Goal: Task Accomplishment & Management: Use online tool/utility

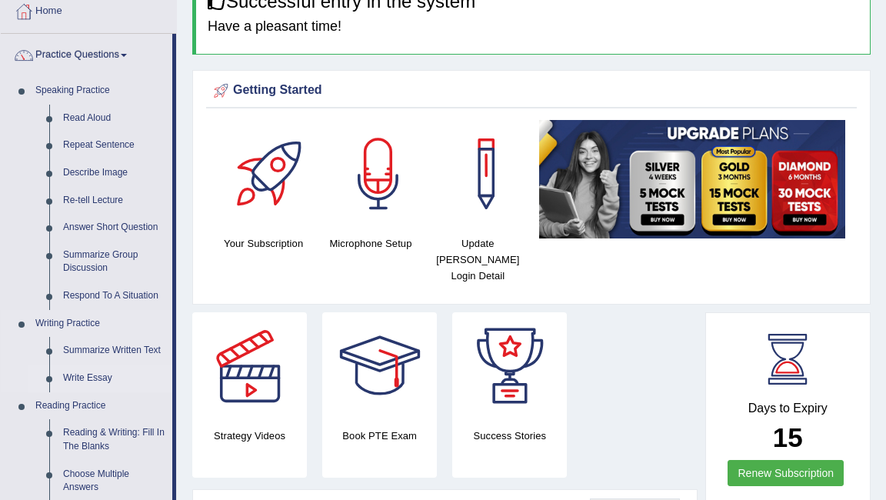
scroll to position [74, 0]
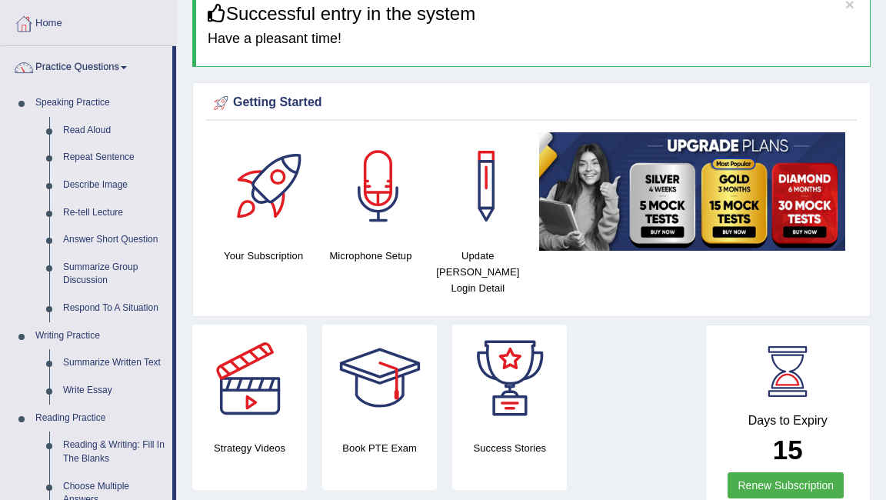
click at [99, 188] on link "Describe Image" at bounding box center [114, 186] width 116 height 28
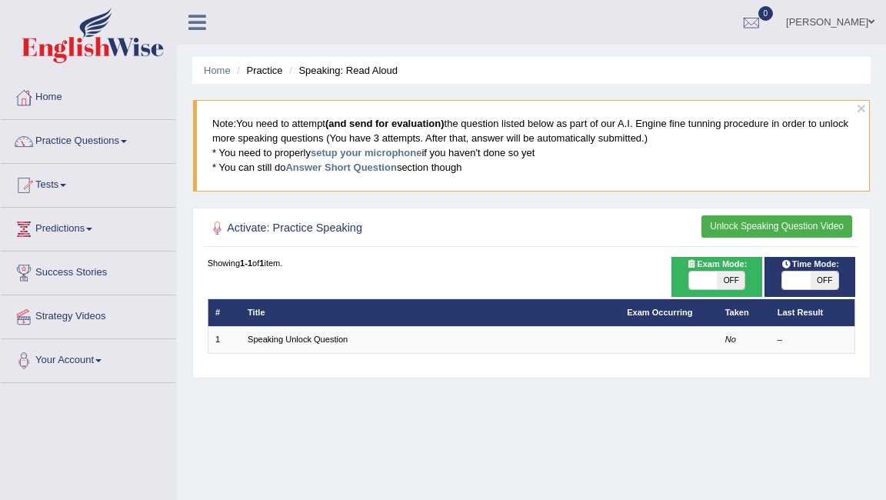
click at [741, 227] on button "Unlock Speaking Question Video" at bounding box center [776, 226] width 151 height 22
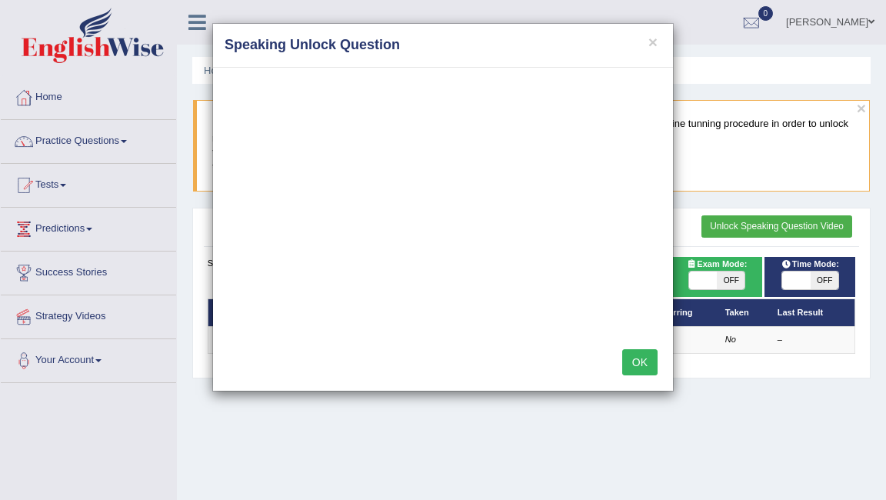
click at [631, 358] on button "OK" at bounding box center [639, 362] width 35 height 26
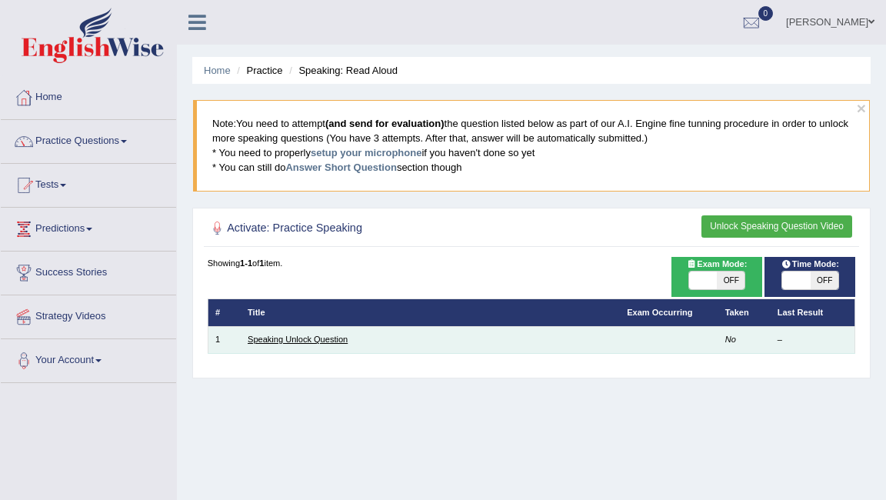
click at [321, 341] on link "Speaking Unlock Question" at bounding box center [298, 339] width 100 height 9
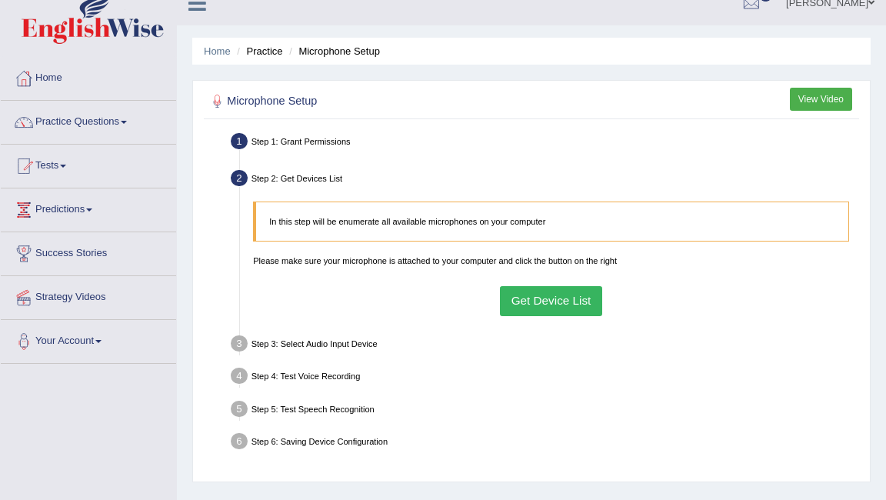
click at [552, 301] on button "Get Device List" at bounding box center [551, 301] width 102 height 30
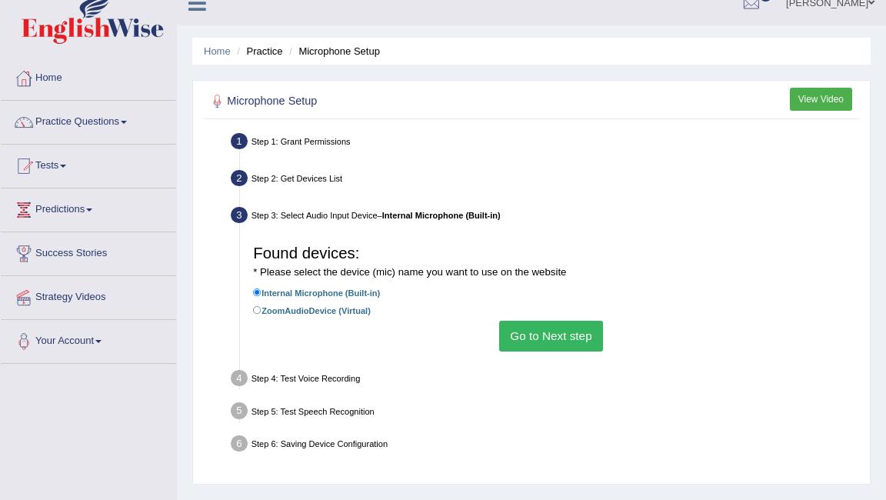
click at [554, 337] on button "Go to Next step" at bounding box center [551, 336] width 104 height 30
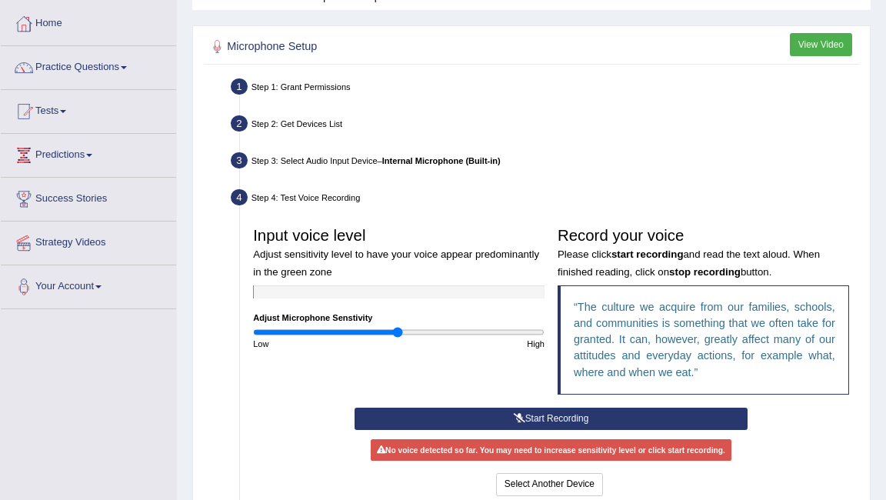
scroll to position [68, 0]
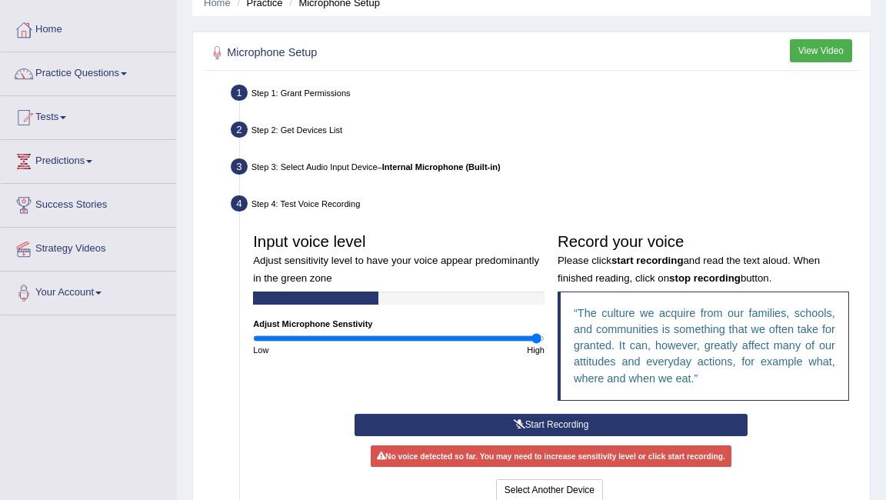
drag, startPoint x: 395, startPoint y: 336, endPoint x: 535, endPoint y: 342, distance: 140.1
click at [535, 342] on input "range" at bounding box center [398, 338] width 291 height 11
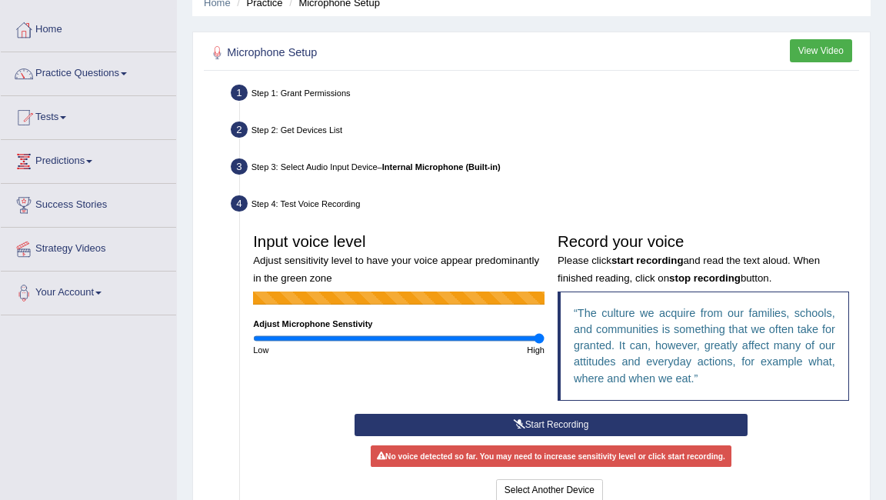
drag, startPoint x: 535, startPoint y: 341, endPoint x: 562, endPoint y: 341, distance: 26.9
click at [562, 341] on div "Input voice level Adjust sensitivity level to have your voice appear predominan…" at bounding box center [551, 320] width 609 height 188
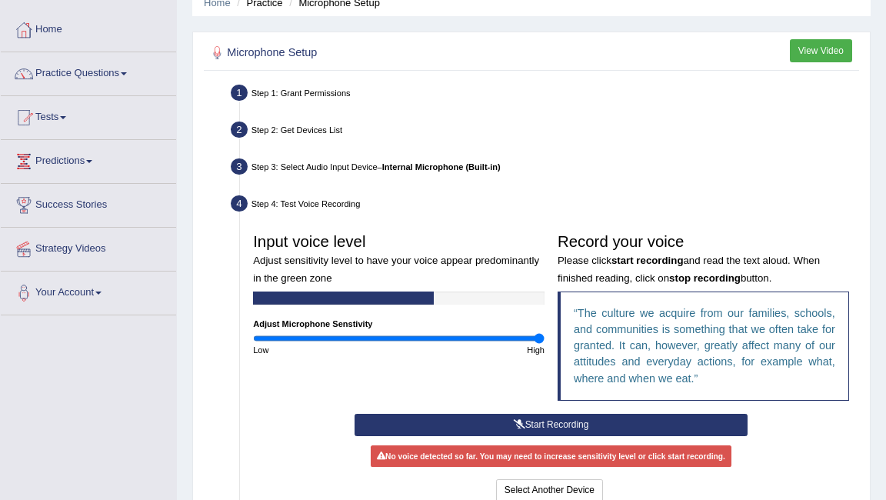
click at [547, 427] on button "Start Recording" at bounding box center [551, 425] width 393 height 22
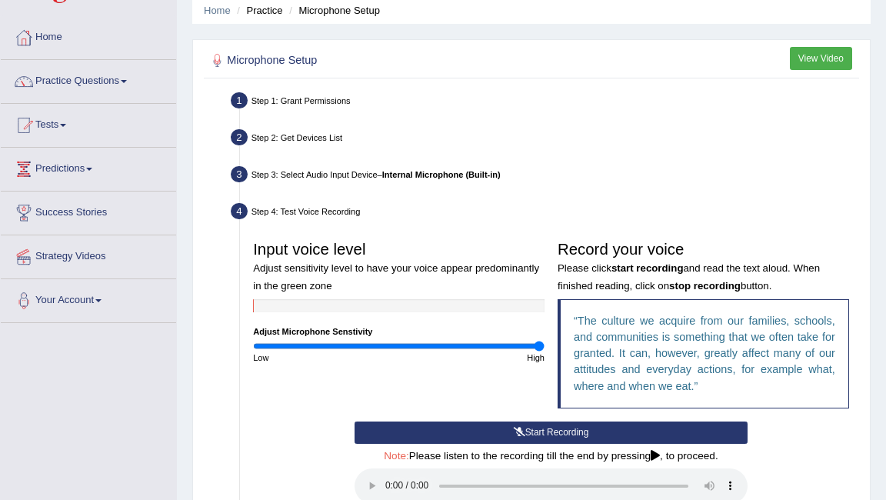
scroll to position [90, 0]
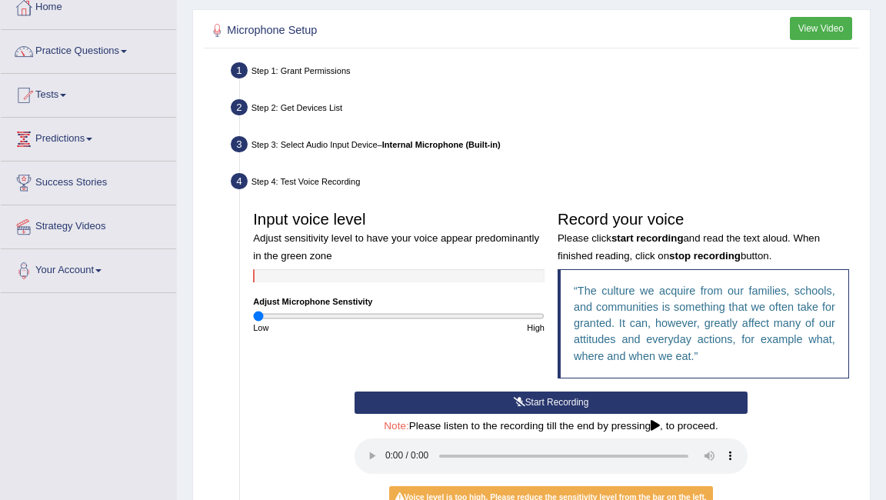
click at [256, 318] on input "range" at bounding box center [398, 316] width 291 height 11
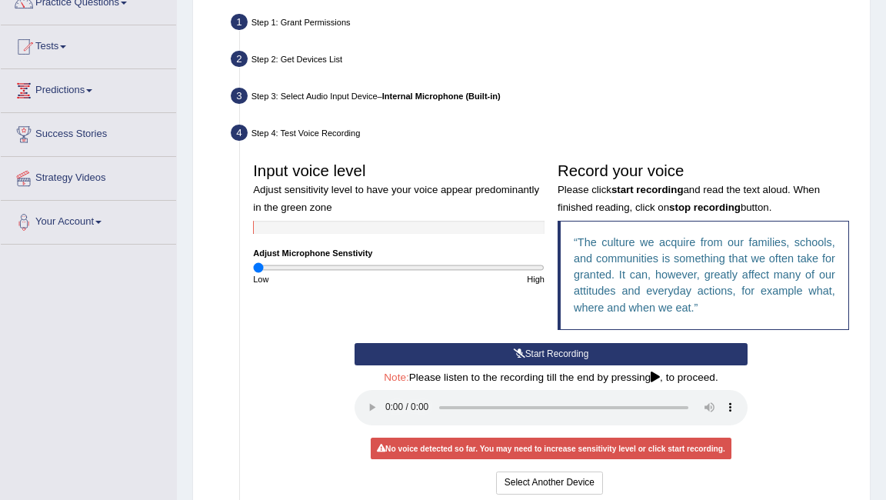
scroll to position [139, 0]
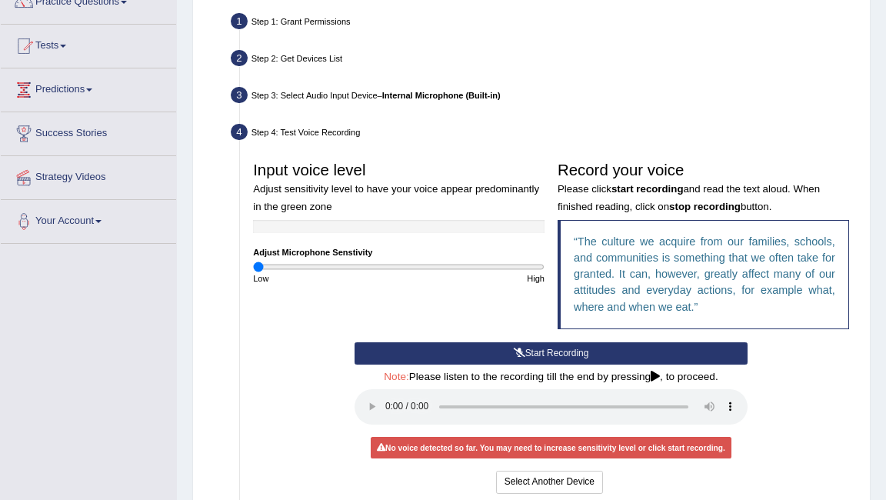
click at [521, 352] on icon at bounding box center [520, 352] width 12 height 9
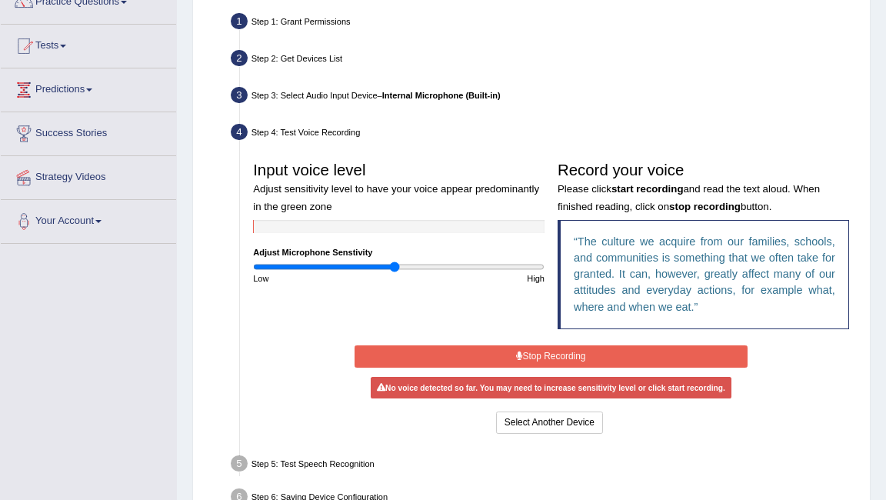
drag, startPoint x: 259, startPoint y: 265, endPoint x: 393, endPoint y: 267, distance: 133.8
click at [395, 268] on input "range" at bounding box center [398, 266] width 291 height 11
click at [486, 361] on button "Stop Recording" at bounding box center [551, 356] width 393 height 22
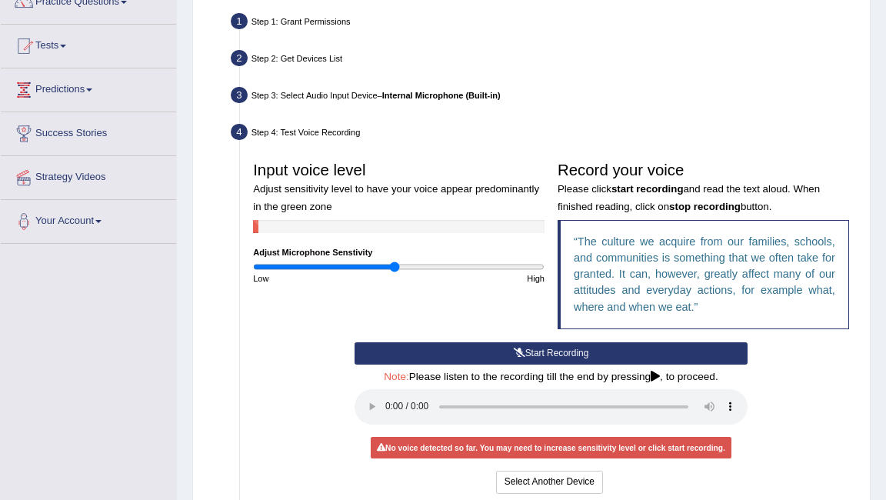
click at [545, 353] on button "Start Recording" at bounding box center [551, 353] width 393 height 22
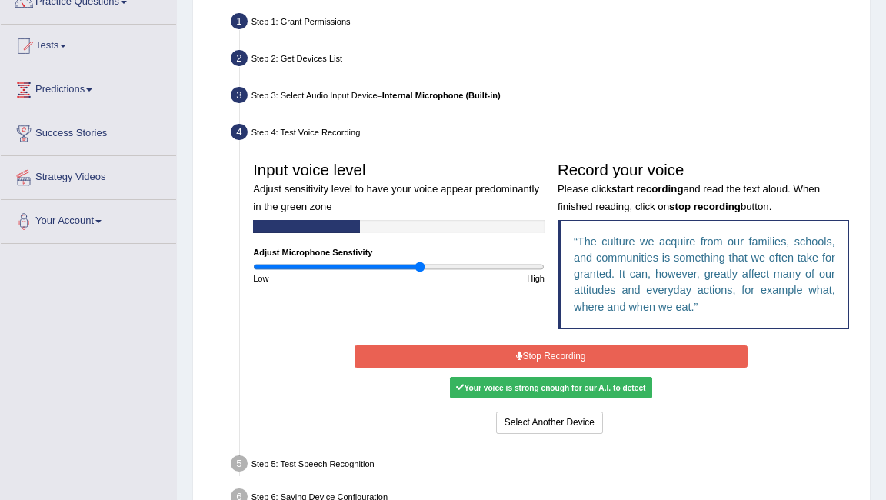
drag, startPoint x: 395, startPoint y: 266, endPoint x: 419, endPoint y: 265, distance: 24.6
click at [419, 265] on input "range" at bounding box center [398, 266] width 291 height 11
click at [555, 388] on div "Your voice is strong enough for our A.I. to detect" at bounding box center [551, 388] width 202 height 22
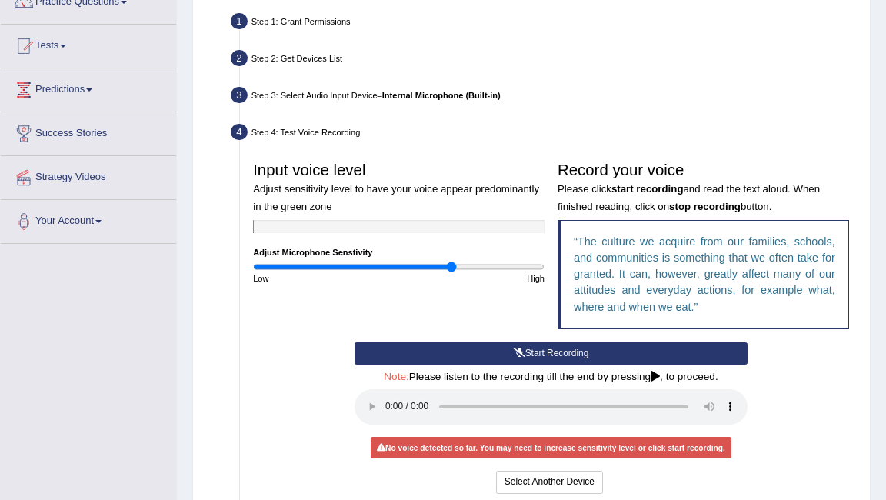
drag, startPoint x: 418, startPoint y: 267, endPoint x: 452, endPoint y: 267, distance: 34.6
click at [452, 267] on input "range" at bounding box center [398, 266] width 291 height 11
drag, startPoint x: 452, startPoint y: 262, endPoint x: 436, endPoint y: 268, distance: 17.3
click at [436, 268] on input "range" at bounding box center [398, 266] width 291 height 11
click at [530, 351] on button "Start Recording" at bounding box center [551, 353] width 393 height 22
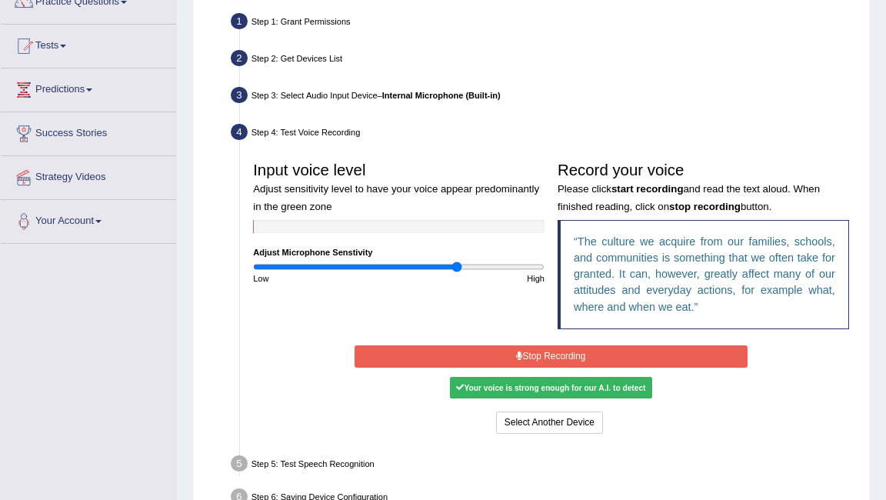
drag, startPoint x: 437, startPoint y: 264, endPoint x: 457, endPoint y: 266, distance: 20.1
click at [457, 266] on input "range" at bounding box center [398, 266] width 291 height 11
click at [451, 268] on input "range" at bounding box center [398, 266] width 291 height 11
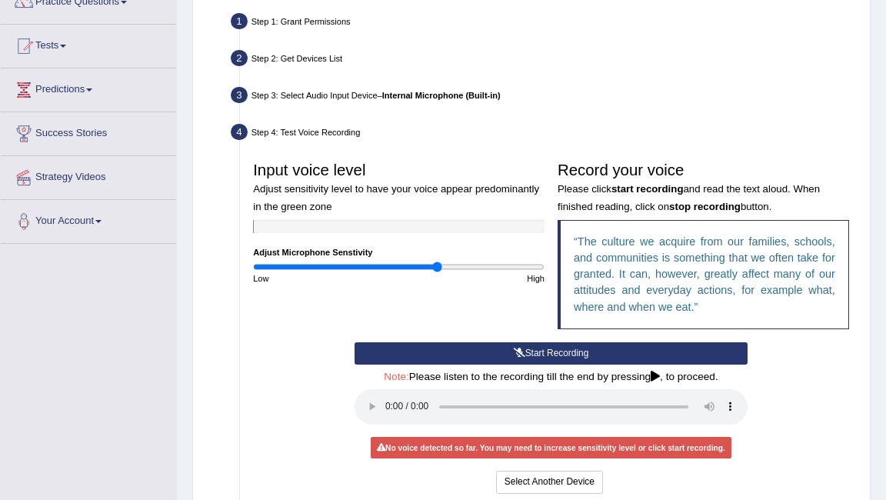
drag, startPoint x: 452, startPoint y: 268, endPoint x: 438, endPoint y: 268, distance: 14.6
click at [438, 268] on input "range" at bounding box center [398, 266] width 291 height 11
click at [540, 349] on button "Start Recording" at bounding box center [551, 353] width 393 height 22
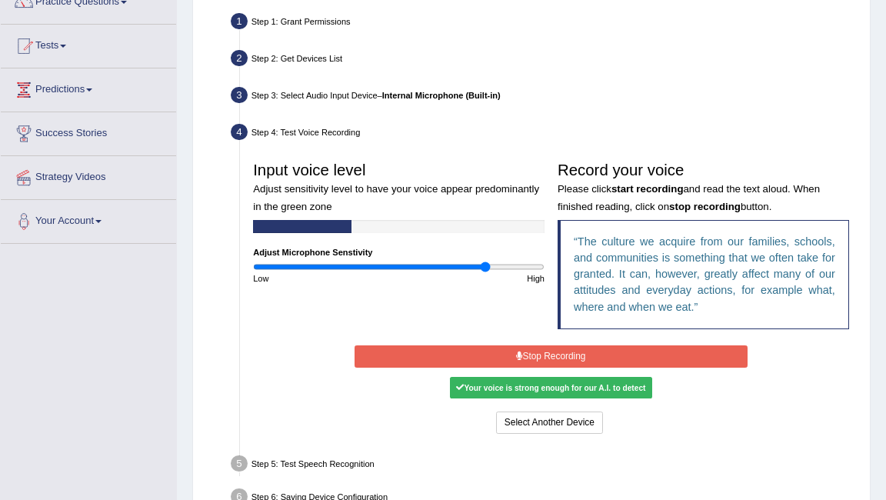
drag, startPoint x: 438, startPoint y: 268, endPoint x: 485, endPoint y: 273, distance: 46.4
type input "1.62"
click at [485, 272] on input "range" at bounding box center [398, 266] width 291 height 11
click at [531, 355] on button "Stop Recording" at bounding box center [551, 356] width 393 height 22
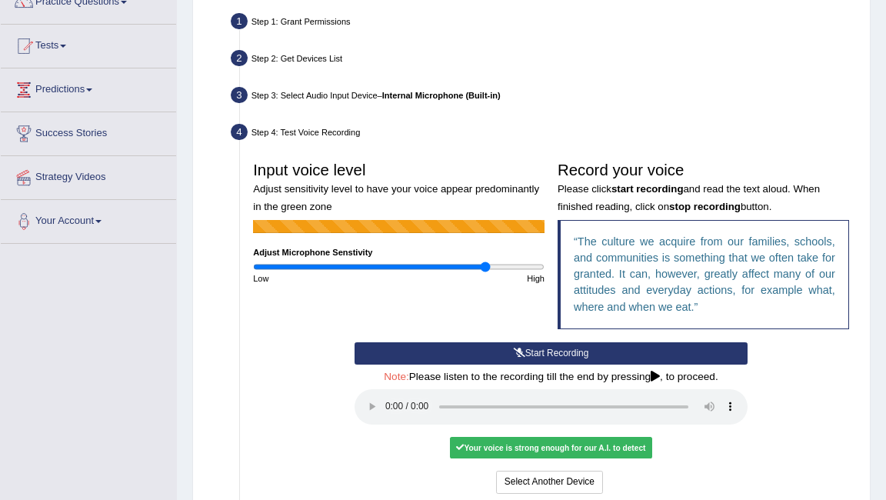
click at [557, 451] on div "Your voice is strong enough for our A.I. to detect" at bounding box center [551, 448] width 202 height 22
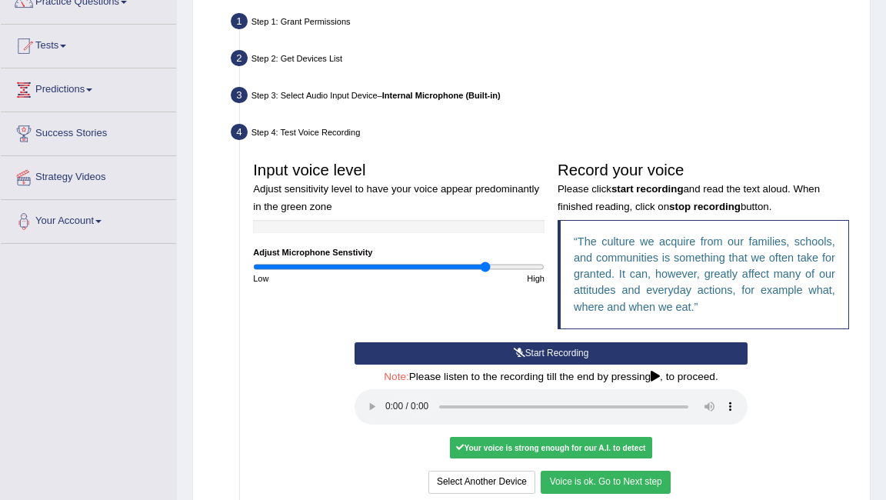
click at [618, 486] on button "Voice is ok. Go to Next step" at bounding box center [605, 482] width 129 height 22
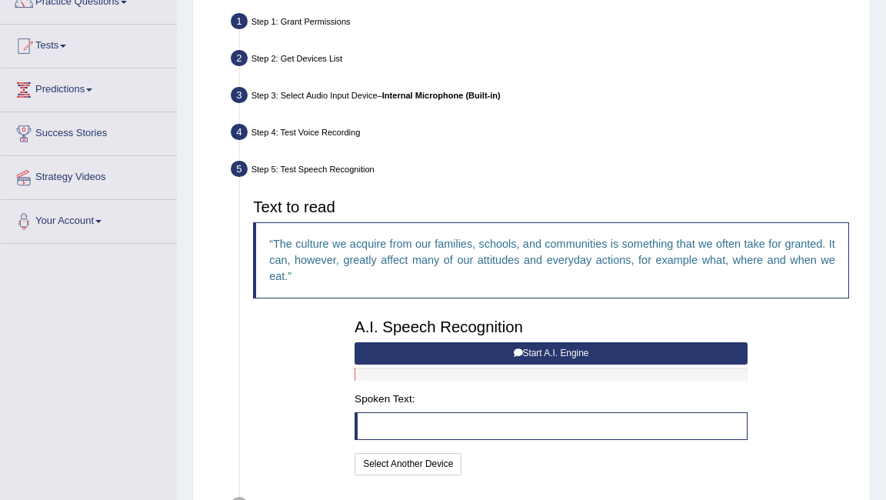
click at [532, 351] on button "Start A.I. Engine" at bounding box center [551, 353] width 393 height 22
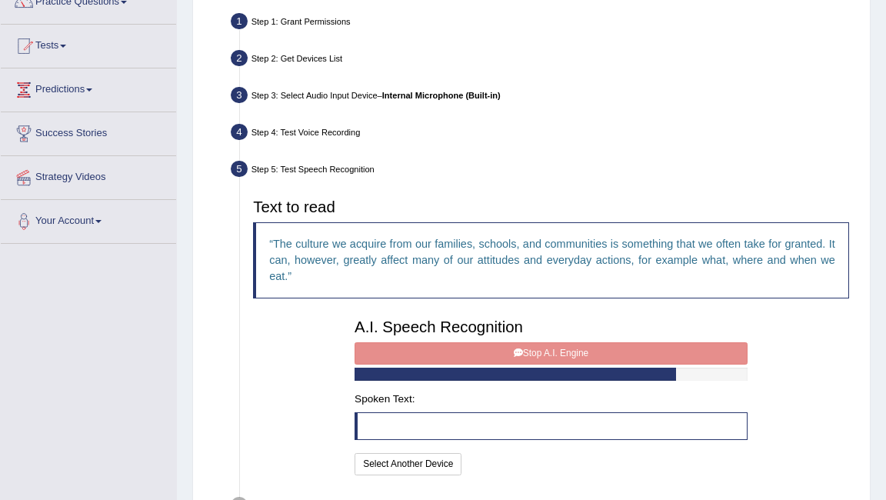
click at [539, 355] on div "A.I. Speech Recognition Start A.I. Engine Stop A.I. Engine Note: Please listen …" at bounding box center [551, 394] width 406 height 167
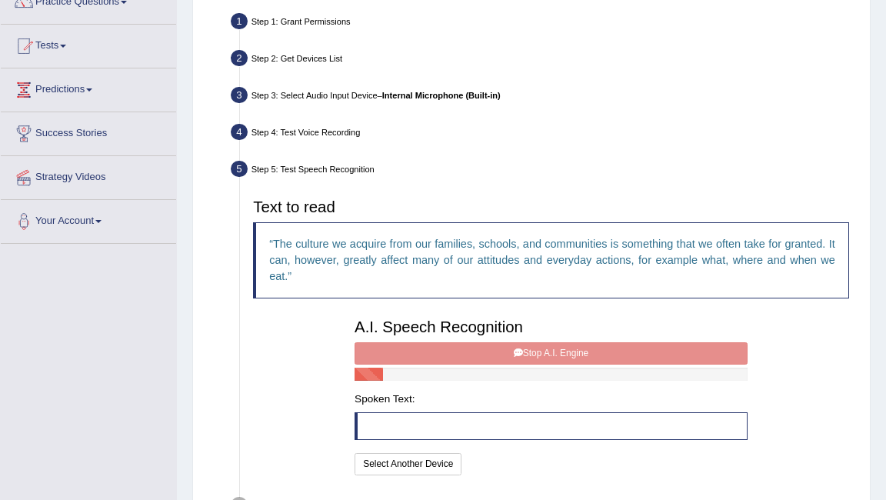
click at [542, 353] on div "A.I. Speech Recognition Start A.I. Engine Stop A.I. Engine Note: Please listen …" at bounding box center [551, 394] width 406 height 167
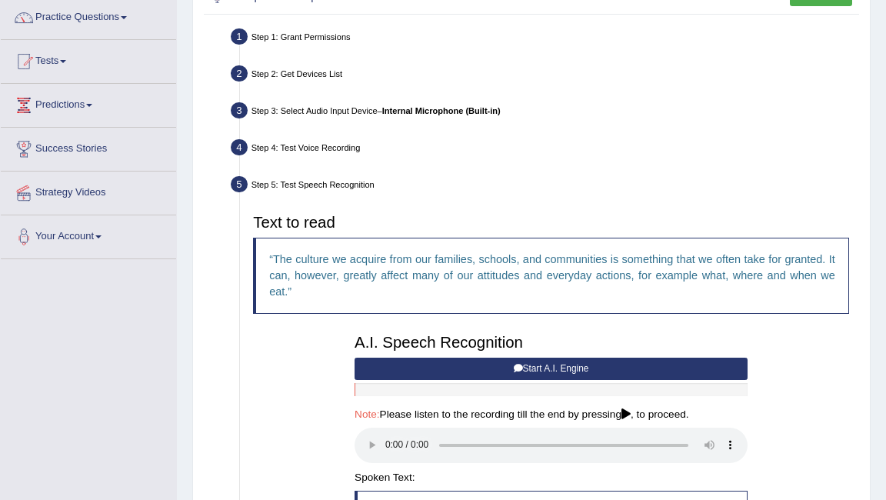
scroll to position [0, 0]
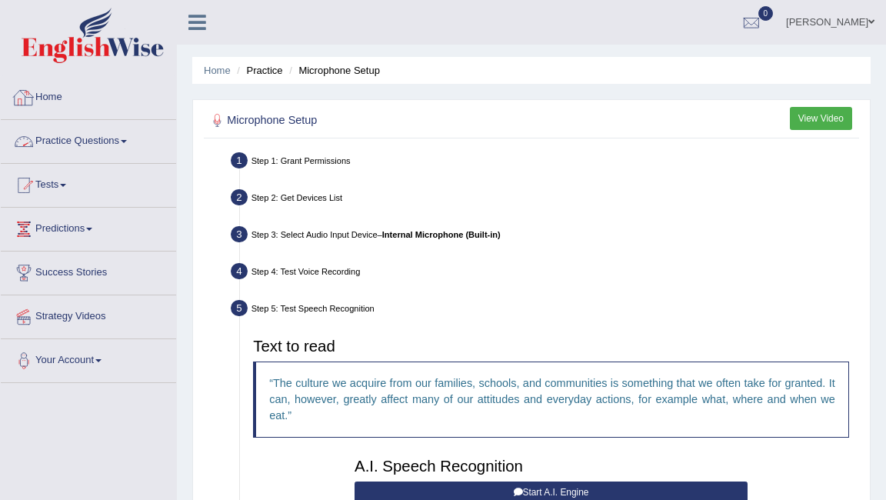
click at [115, 148] on link "Practice Questions" at bounding box center [88, 139] width 175 height 38
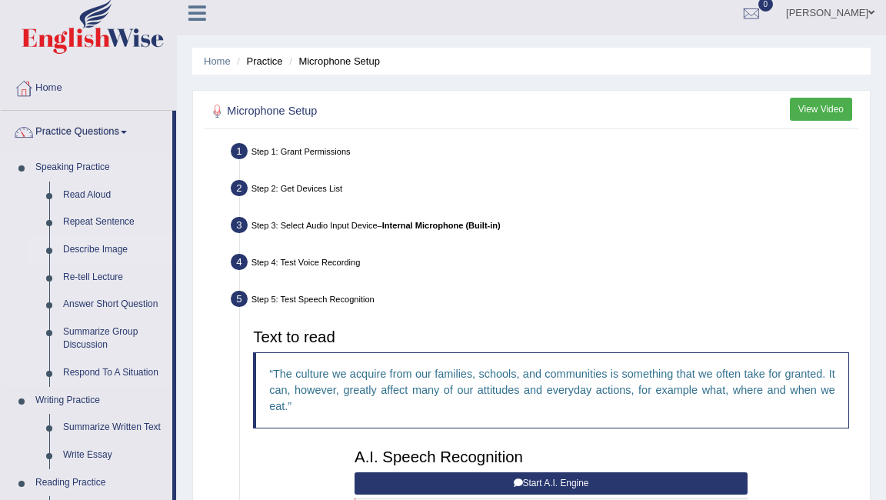
scroll to position [12, 0]
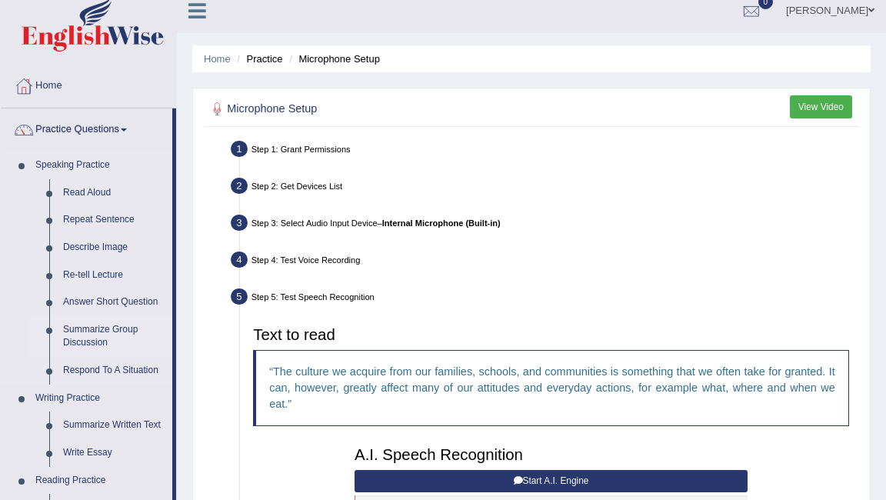
click at [93, 340] on link "Summarize Group Discussion" at bounding box center [114, 336] width 116 height 41
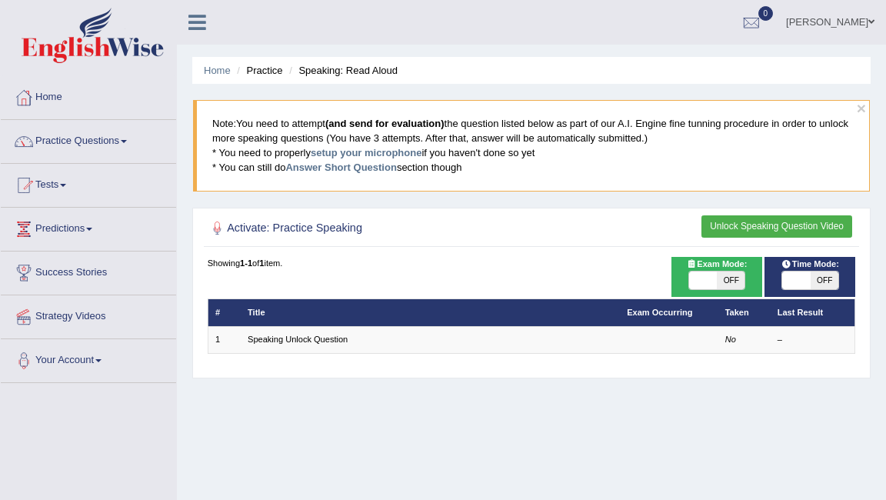
click at [748, 225] on button "Unlock Speaking Question Video" at bounding box center [776, 226] width 151 height 22
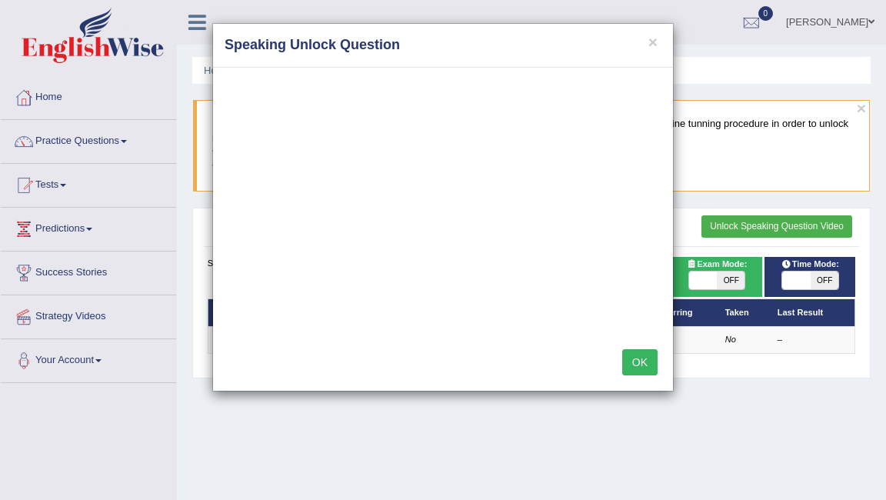
click at [638, 361] on button "OK" at bounding box center [639, 362] width 35 height 26
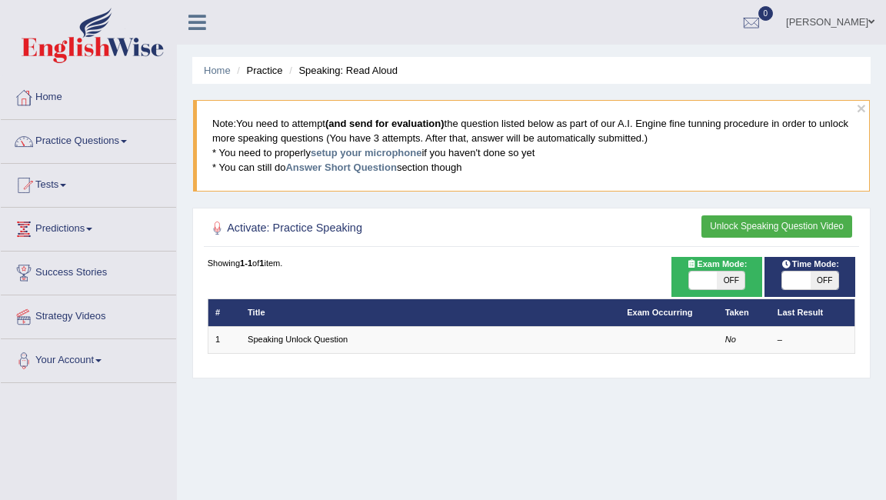
click at [757, 229] on button "Unlock Speaking Question Video" at bounding box center [776, 226] width 151 height 22
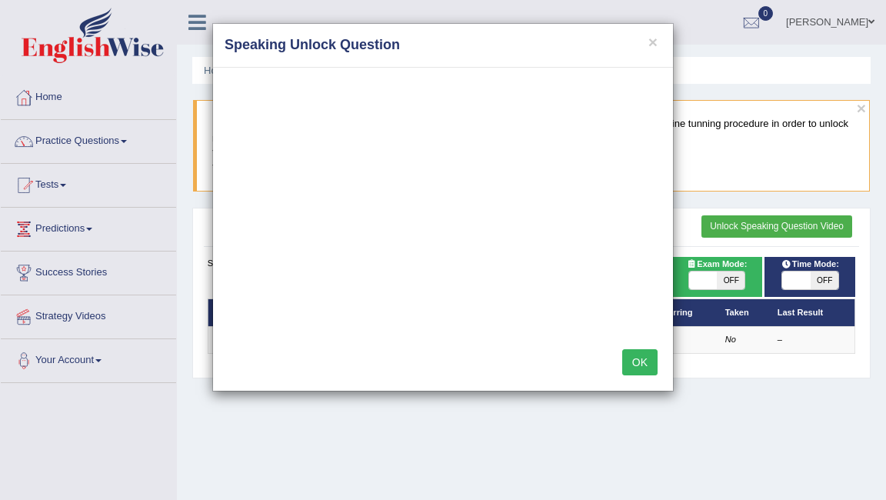
click at [641, 364] on button "OK" at bounding box center [639, 362] width 35 height 26
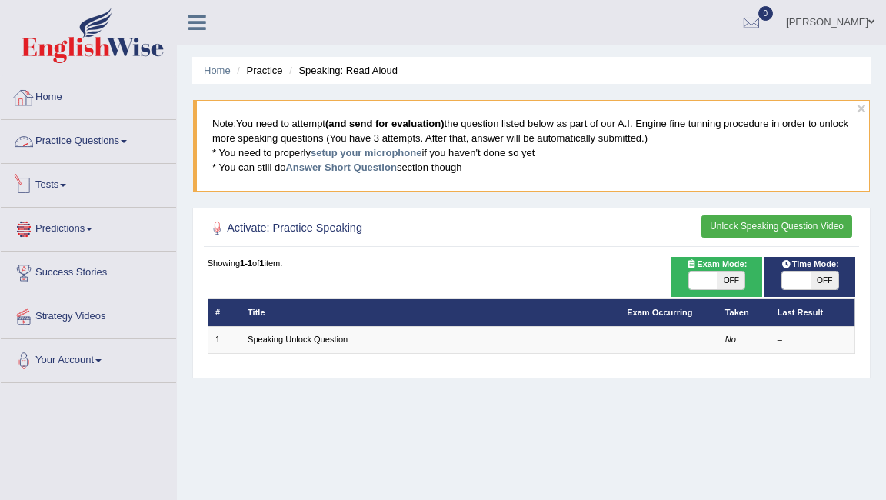
click at [38, 108] on link "Home" at bounding box center [88, 95] width 175 height 38
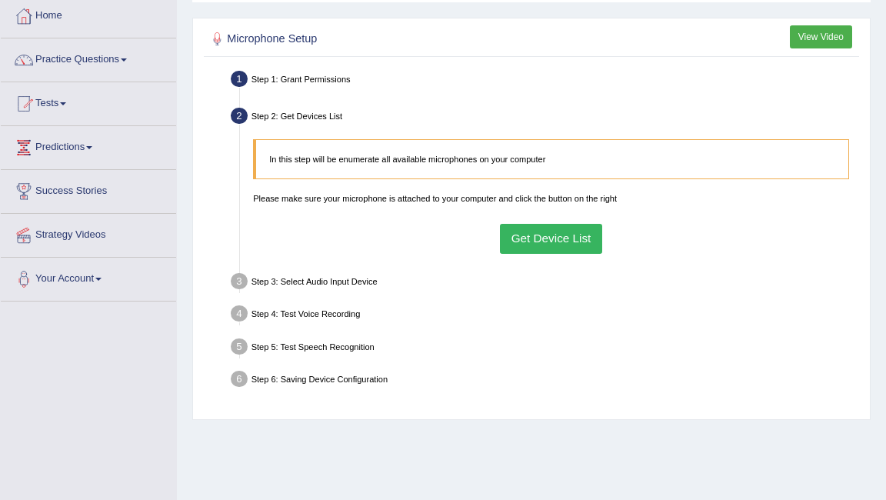
scroll to position [95, 0]
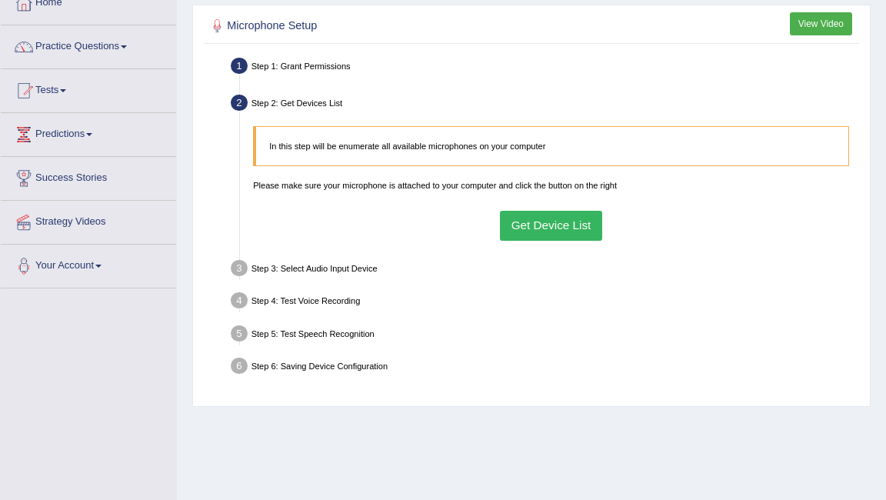
click at [552, 221] on button "Get Device List" at bounding box center [551, 226] width 102 height 30
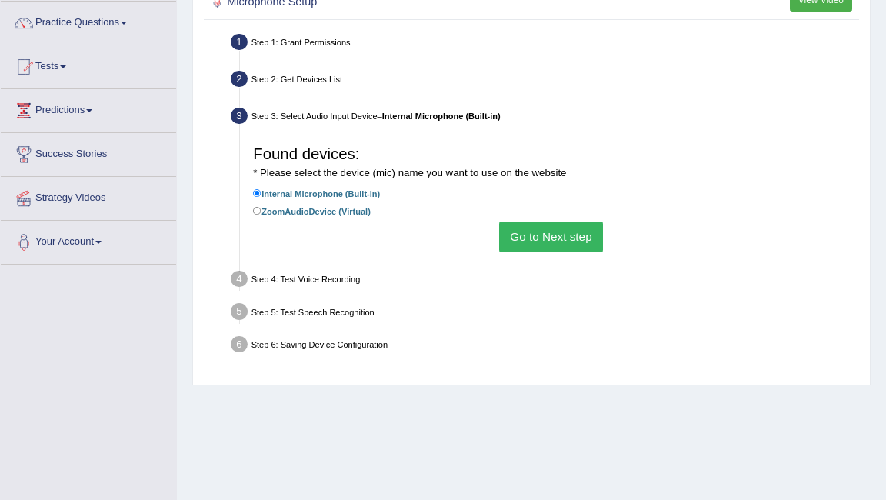
scroll to position [133, 0]
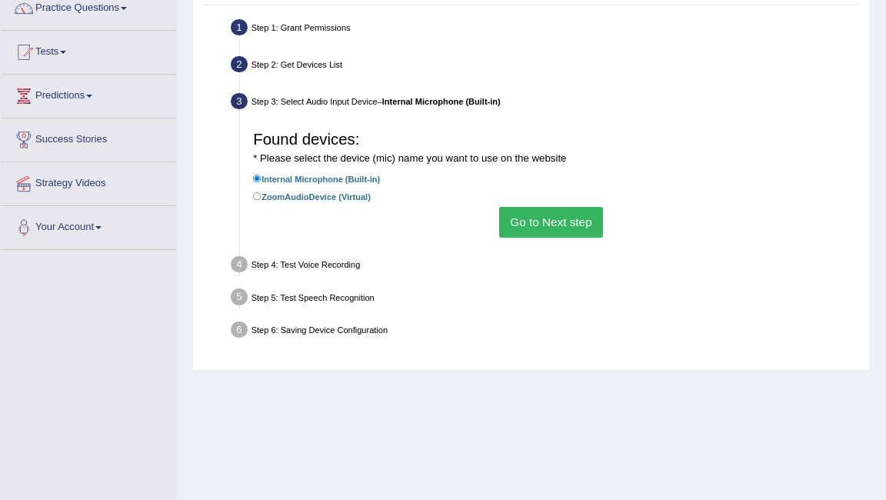
click at [550, 217] on button "Go to Next step" at bounding box center [551, 222] width 104 height 30
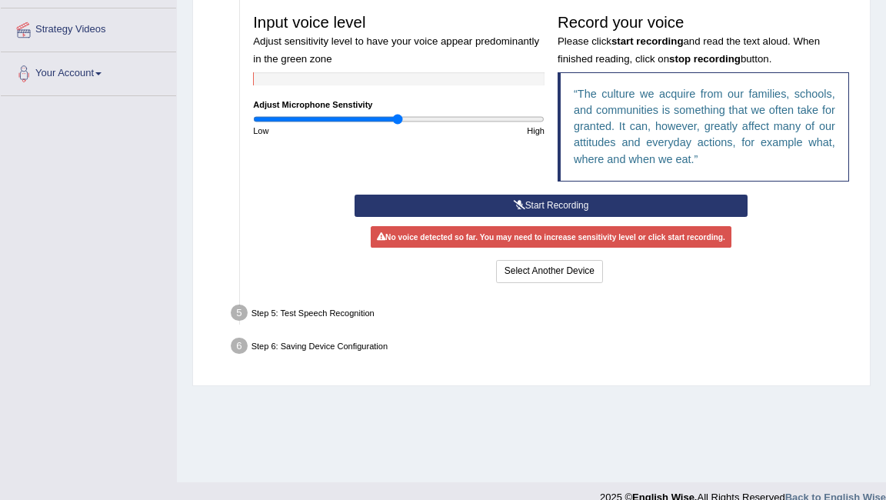
scroll to position [308, 0]
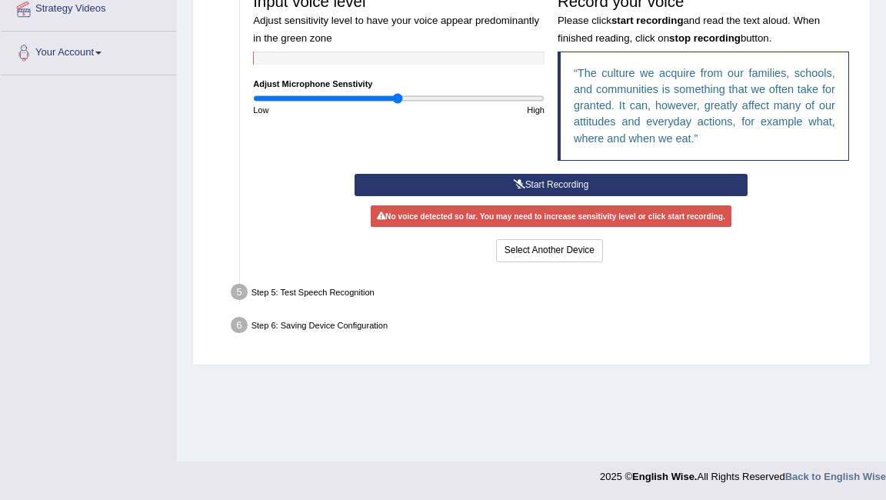
click at [518, 181] on icon at bounding box center [520, 184] width 12 height 9
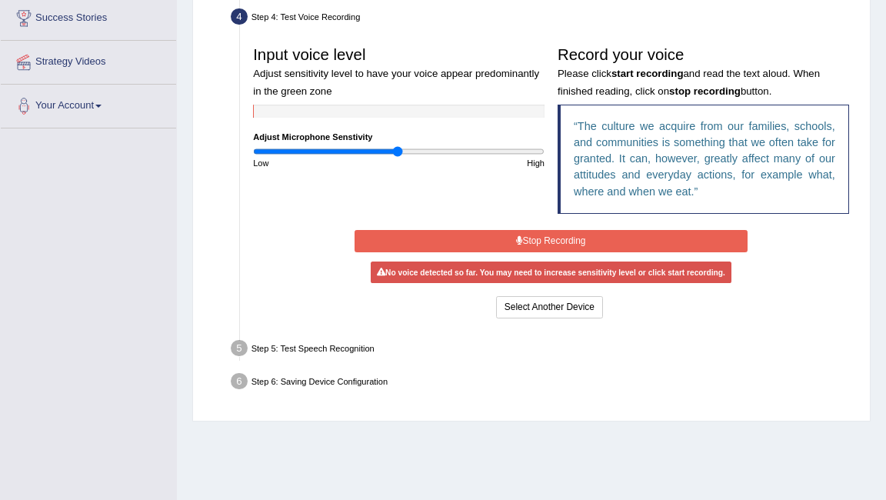
scroll to position [248, 0]
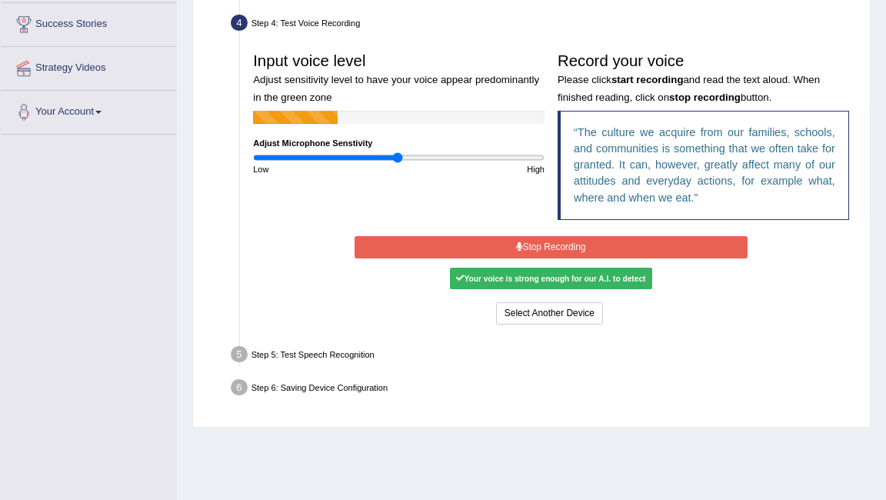
click at [534, 248] on button "Stop Recording" at bounding box center [551, 247] width 393 height 22
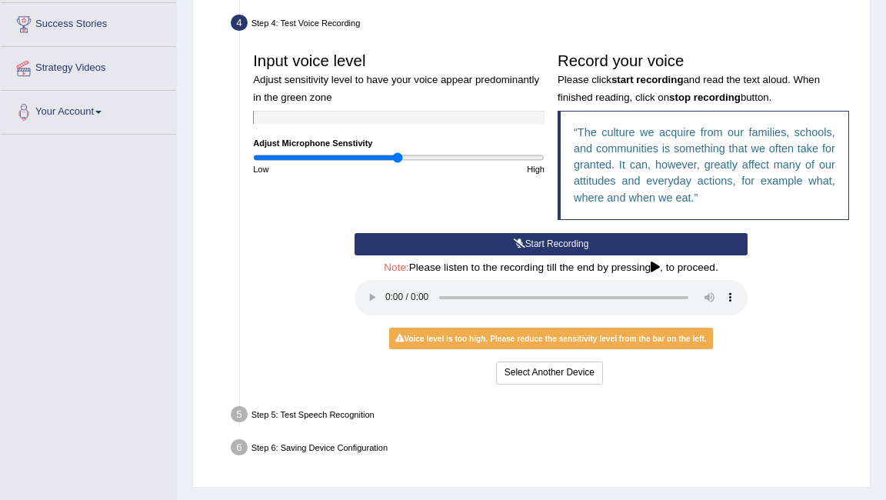
click at [534, 248] on button "Start Recording" at bounding box center [551, 244] width 393 height 22
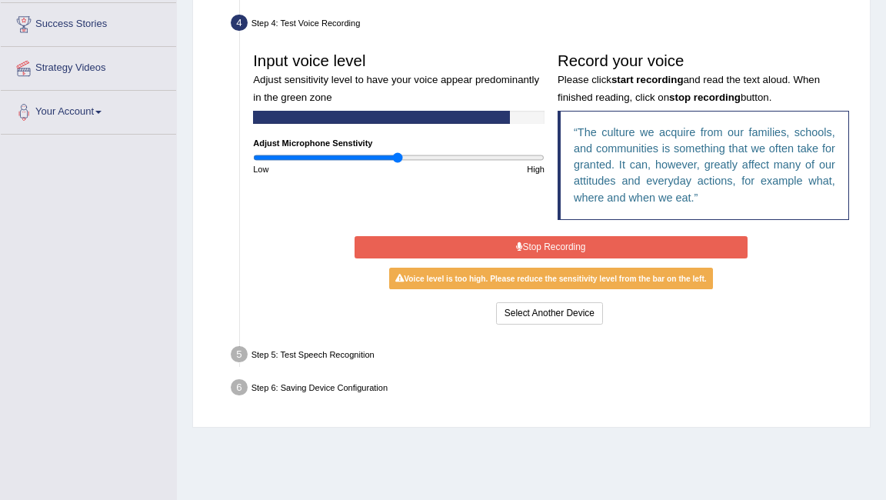
click at [534, 248] on button "Stop Recording" at bounding box center [551, 247] width 393 height 22
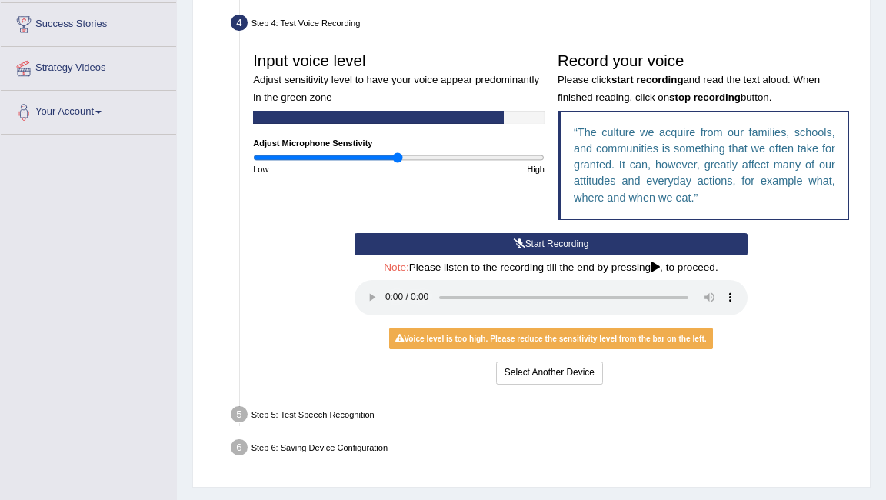
click at [534, 248] on button "Start Recording" at bounding box center [551, 244] width 393 height 22
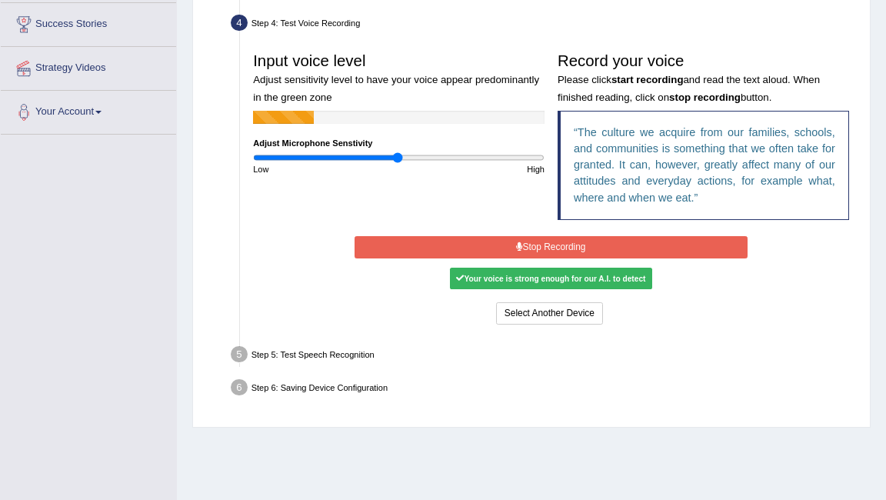
click at [534, 248] on button "Stop Recording" at bounding box center [551, 247] width 393 height 22
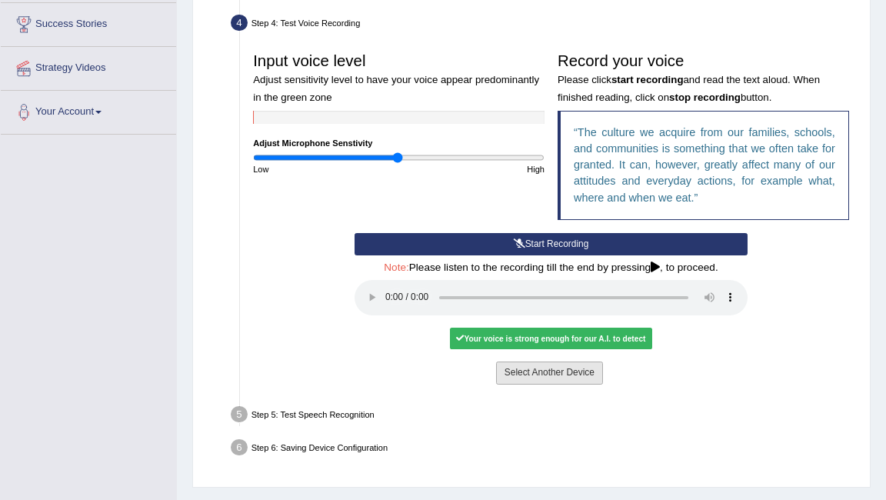
click at [540, 375] on button "Select Another Device" at bounding box center [549, 372] width 107 height 22
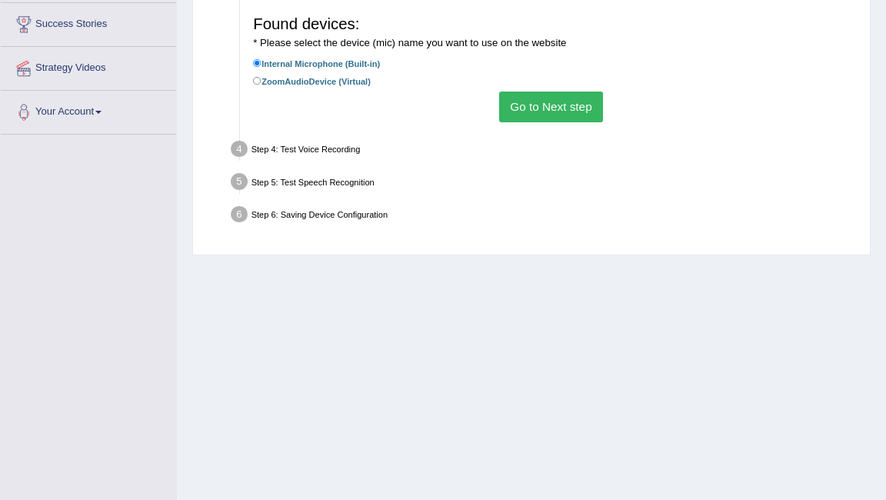
click at [534, 96] on button "Go to Next step" at bounding box center [551, 107] width 104 height 30
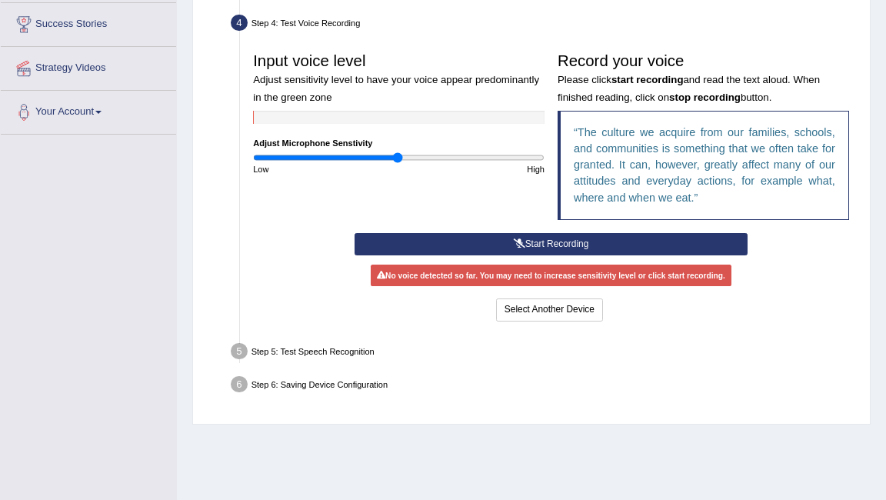
click at [527, 246] on button "Start Recording" at bounding box center [551, 244] width 393 height 22
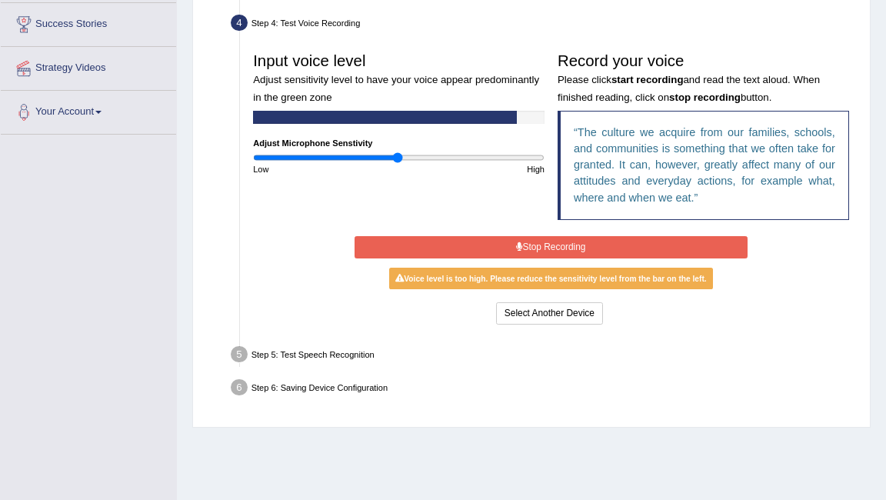
click at [527, 245] on button "Stop Recording" at bounding box center [551, 247] width 393 height 22
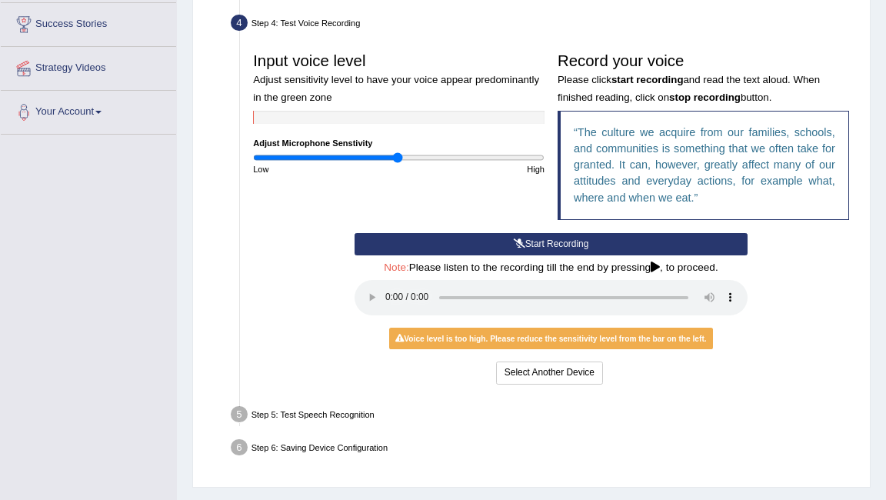
click at [527, 245] on button "Start Recording" at bounding box center [551, 244] width 393 height 22
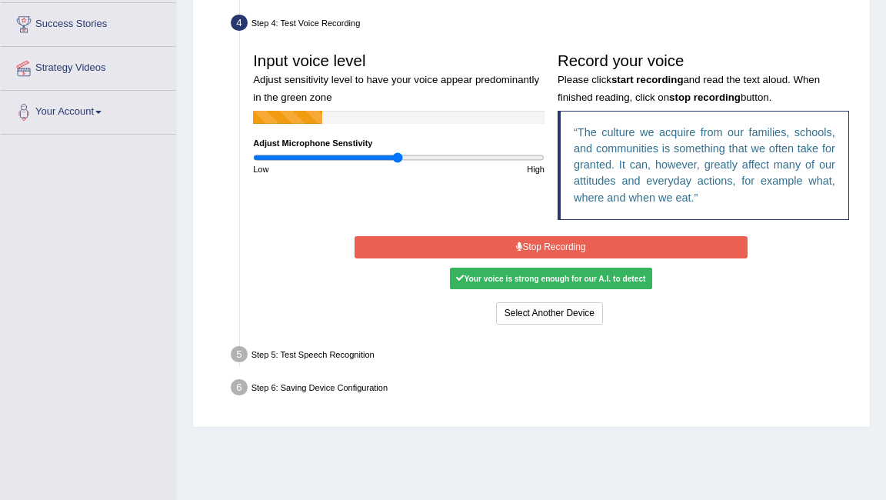
click at [527, 246] on button "Stop Recording" at bounding box center [551, 247] width 393 height 22
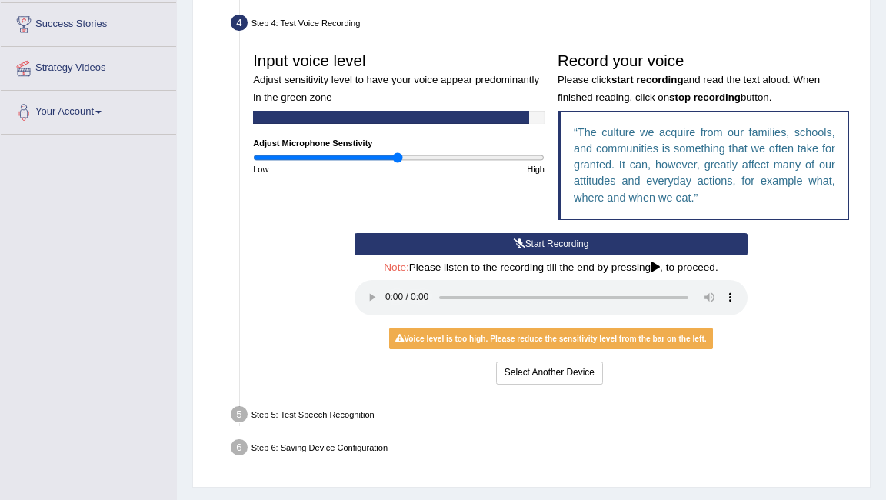
click at [527, 246] on button "Start Recording" at bounding box center [551, 244] width 393 height 22
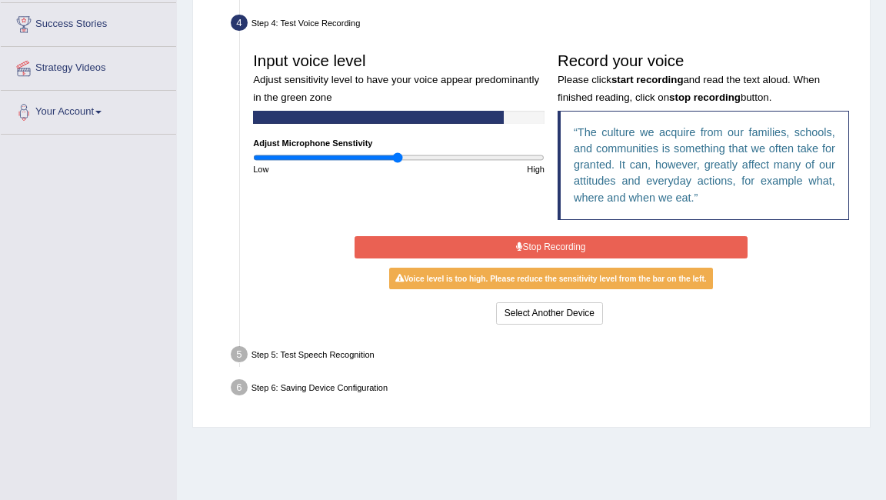
click at [527, 247] on button "Stop Recording" at bounding box center [551, 247] width 393 height 22
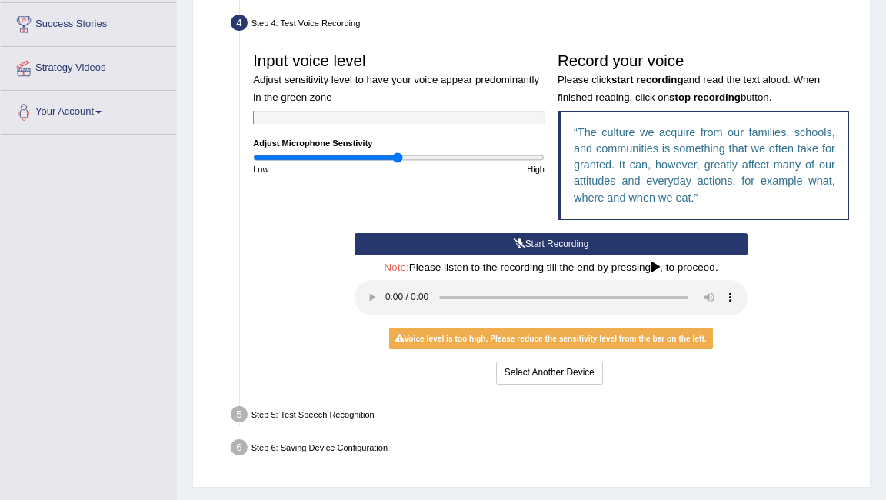
click at [527, 247] on button "Start Recording" at bounding box center [551, 244] width 393 height 22
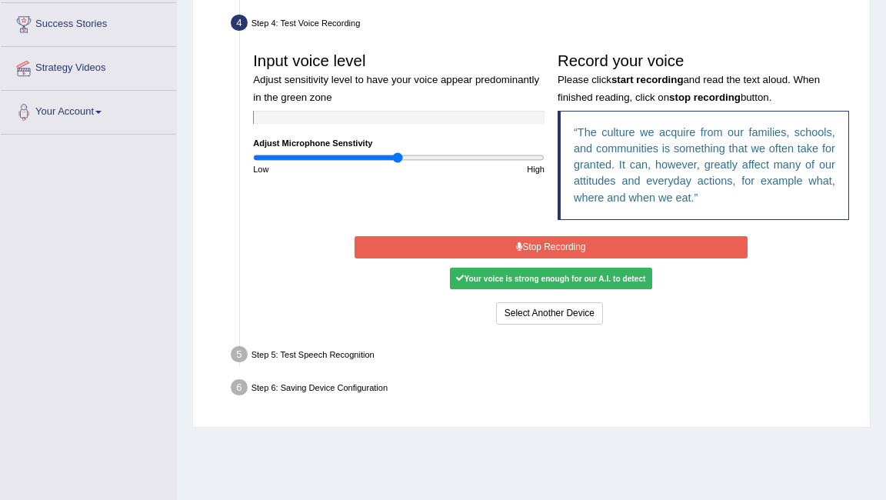
click at [527, 247] on button "Stop Recording" at bounding box center [551, 247] width 393 height 22
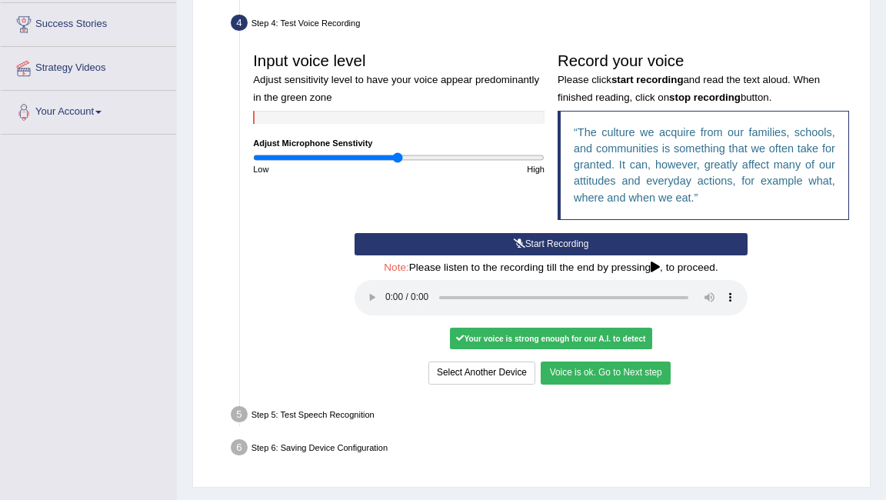
click at [615, 376] on button "Voice is ok. Go to Next step" at bounding box center [605, 372] width 129 height 22
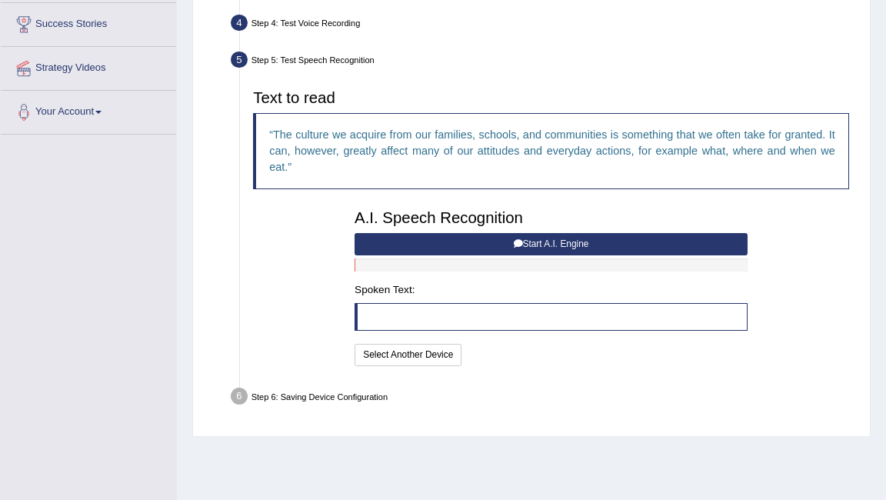
click at [544, 239] on button "Start A.I. Engine" at bounding box center [551, 244] width 393 height 22
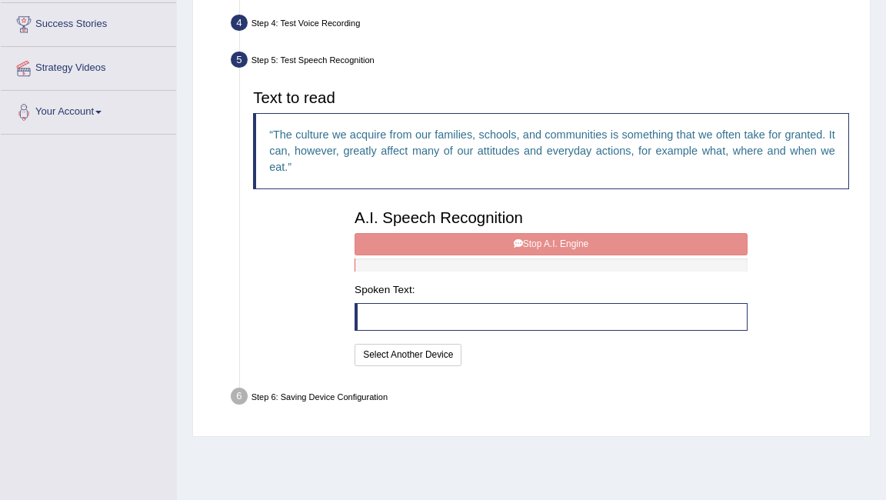
click at [534, 247] on div "A.I. Speech Recognition Start A.I. Engine Stop A.I. Engine Note: Please listen …" at bounding box center [551, 285] width 406 height 167
click at [405, 352] on button "Select Another Device" at bounding box center [408, 355] width 107 height 22
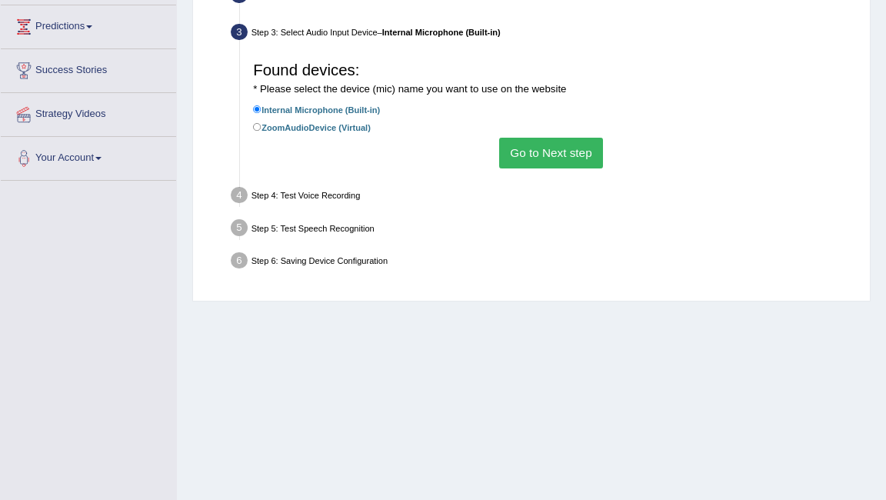
scroll to position [170, 0]
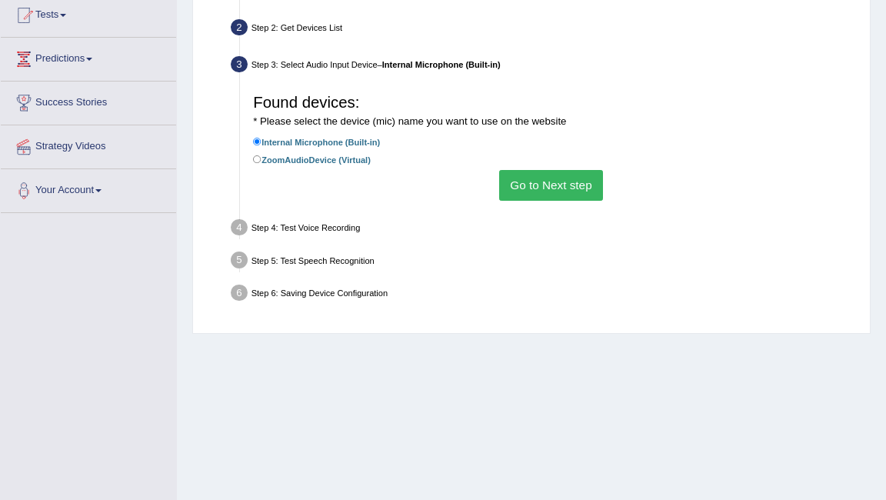
click at [549, 189] on button "Go to Next step" at bounding box center [551, 185] width 104 height 30
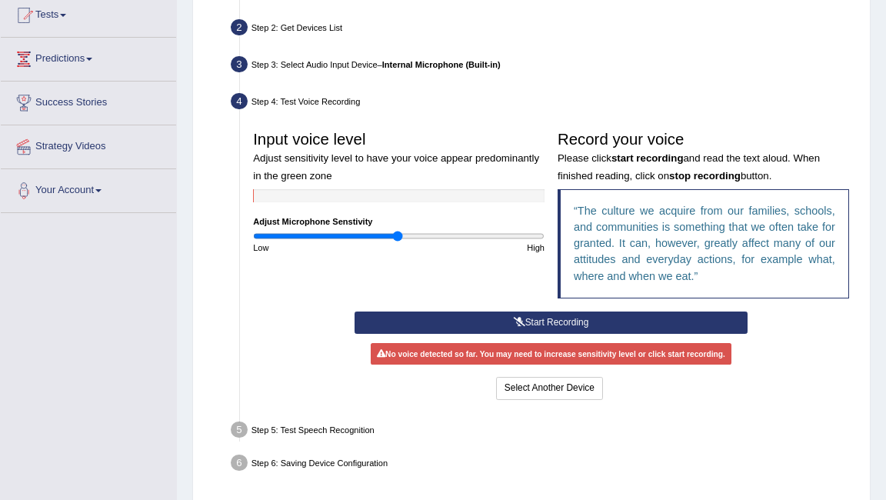
click at [515, 323] on icon at bounding box center [520, 322] width 12 height 9
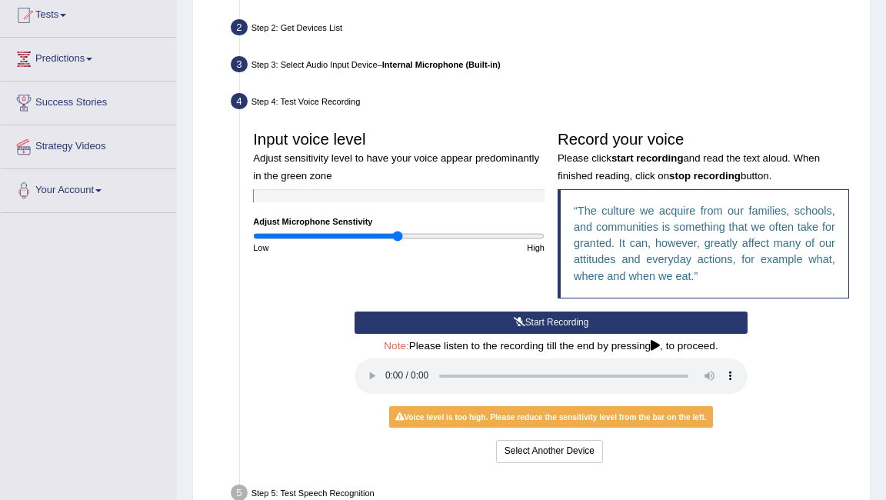
click at [460, 327] on button "Start Recording" at bounding box center [551, 322] width 393 height 22
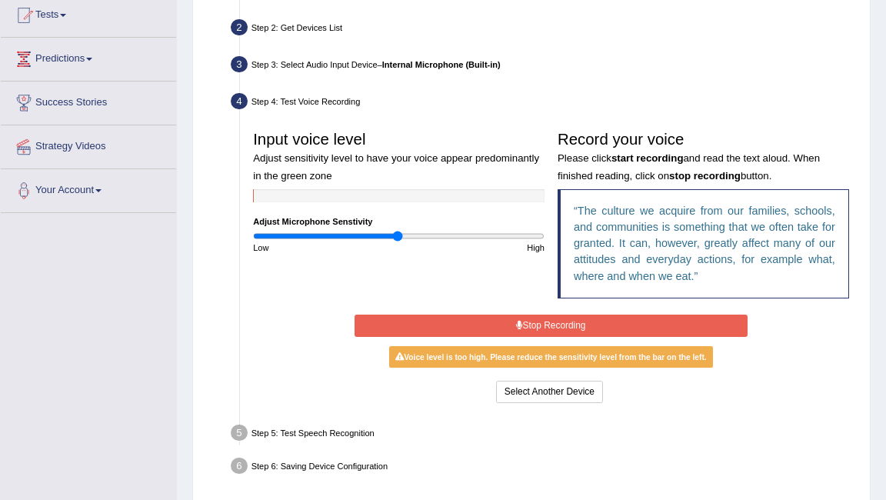
click at [460, 327] on button "Stop Recording" at bounding box center [551, 326] width 393 height 22
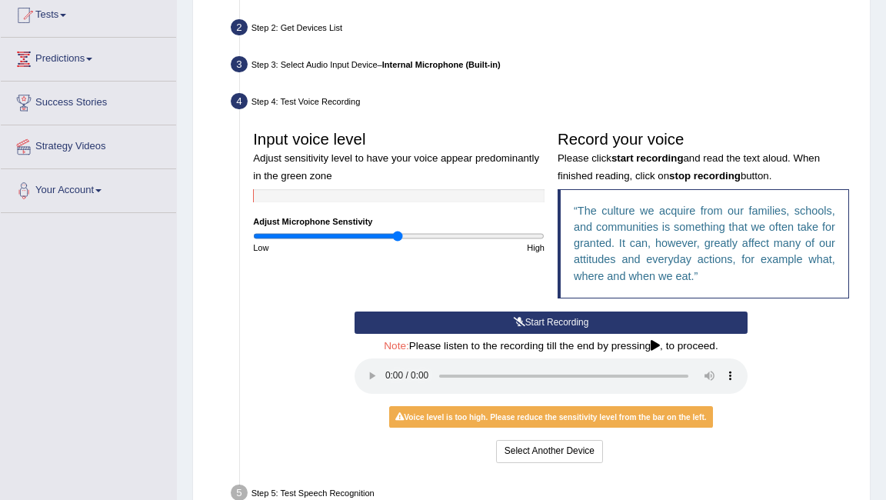
click at [460, 327] on button "Start Recording" at bounding box center [551, 322] width 393 height 22
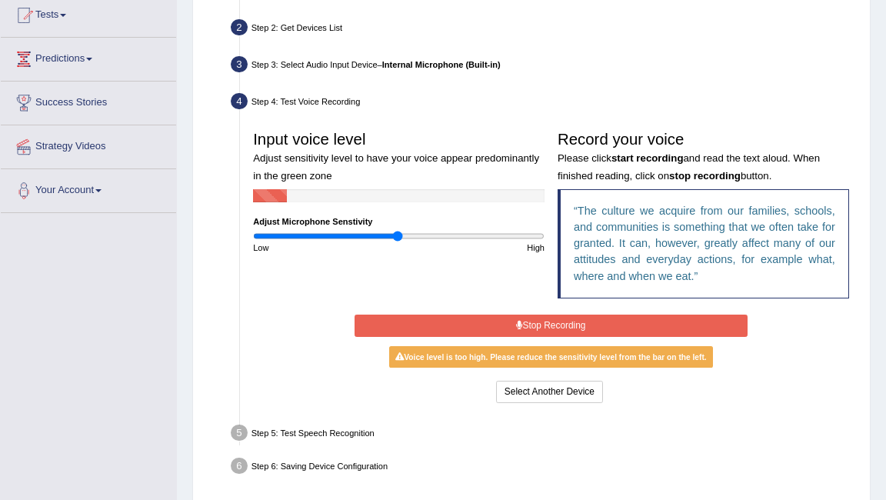
click at [460, 327] on button "Stop Recording" at bounding box center [551, 326] width 393 height 22
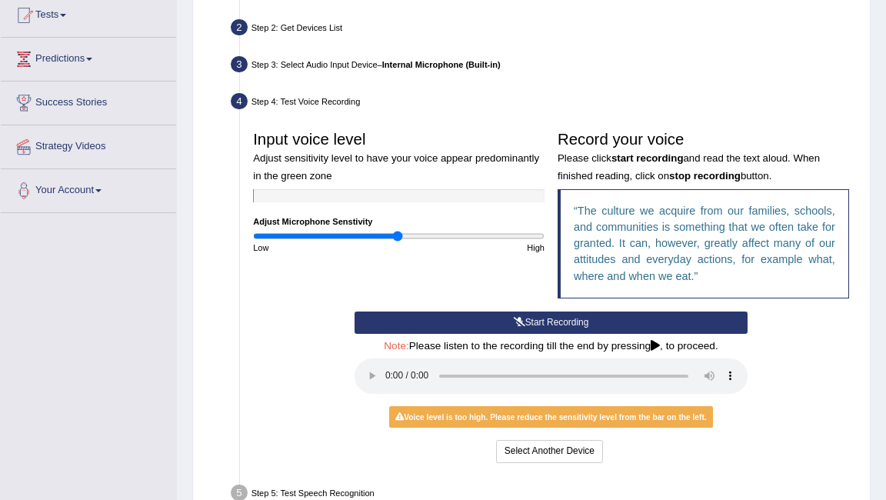
click at [460, 327] on button "Start Recording" at bounding box center [551, 322] width 393 height 22
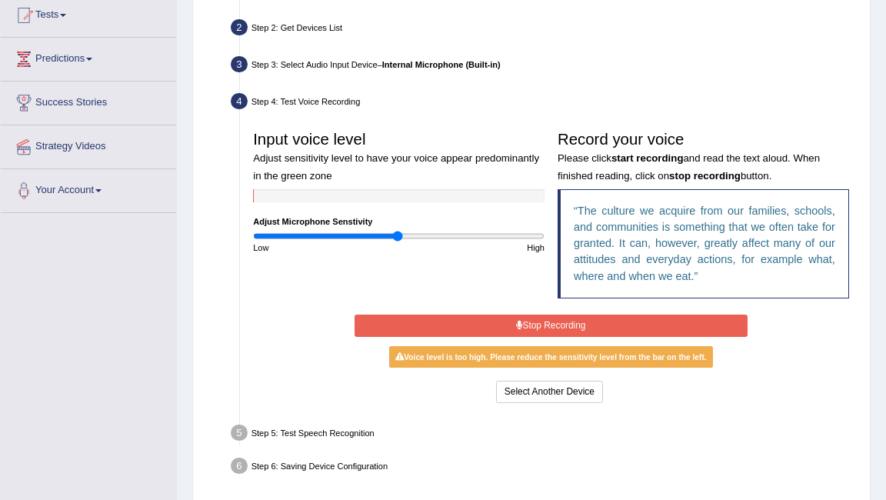
click at [460, 327] on button "Stop Recording" at bounding box center [551, 326] width 393 height 22
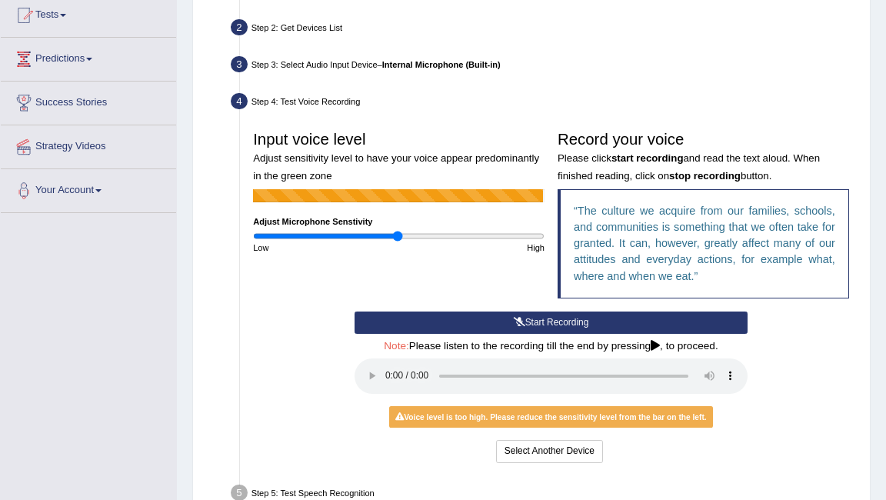
click at [460, 327] on button "Start Recording" at bounding box center [551, 322] width 393 height 22
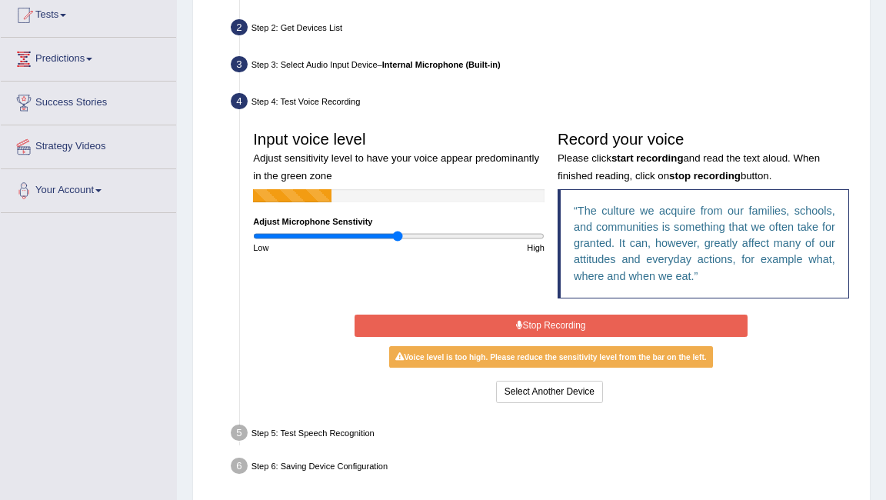
click at [460, 328] on button "Stop Recording" at bounding box center [551, 326] width 393 height 22
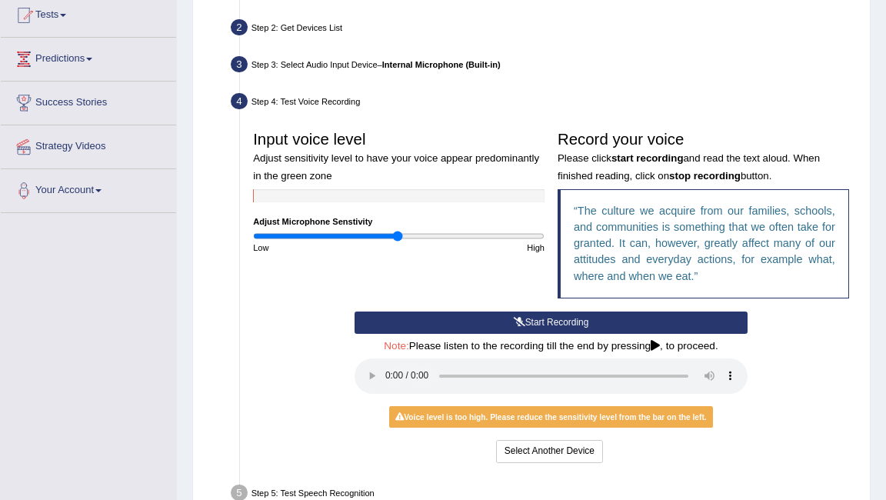
click at [460, 328] on button "Start Recording" at bounding box center [551, 322] width 393 height 22
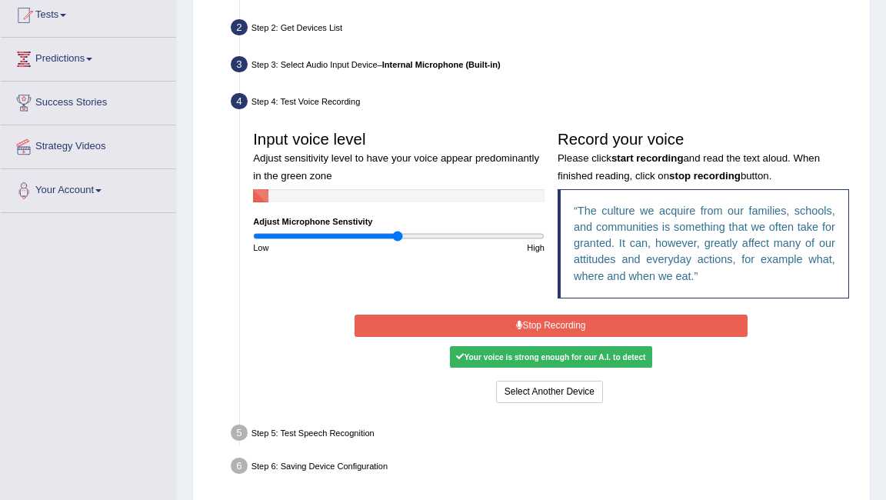
click at [460, 328] on button "Stop Recording" at bounding box center [551, 326] width 393 height 22
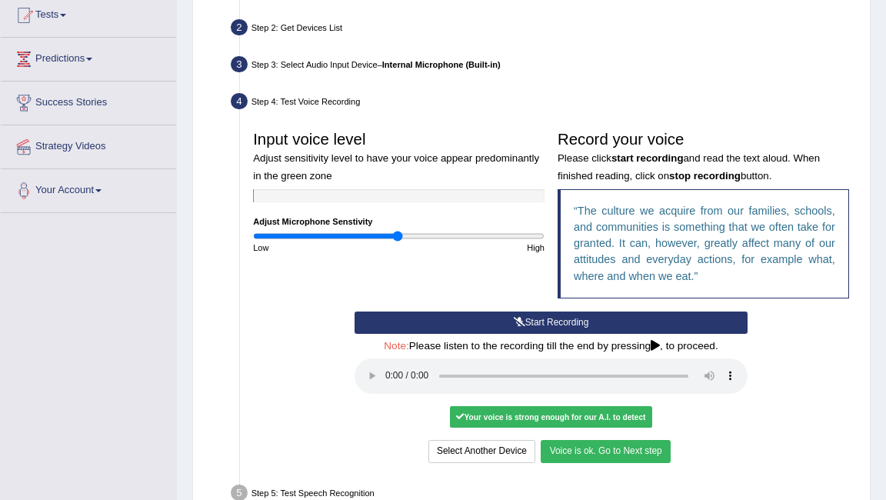
click at [615, 451] on button "Voice is ok. Go to Next step" at bounding box center [605, 451] width 129 height 22
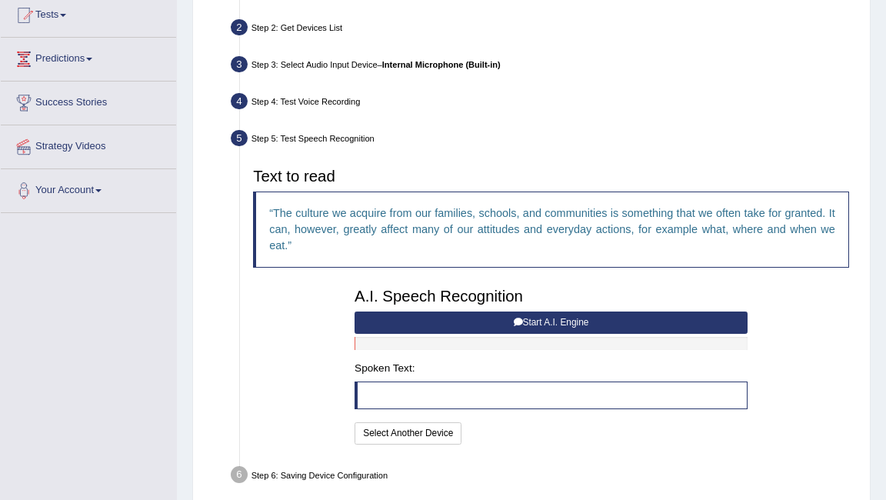
click at [583, 318] on button "Start A.I. Engine" at bounding box center [551, 322] width 393 height 22
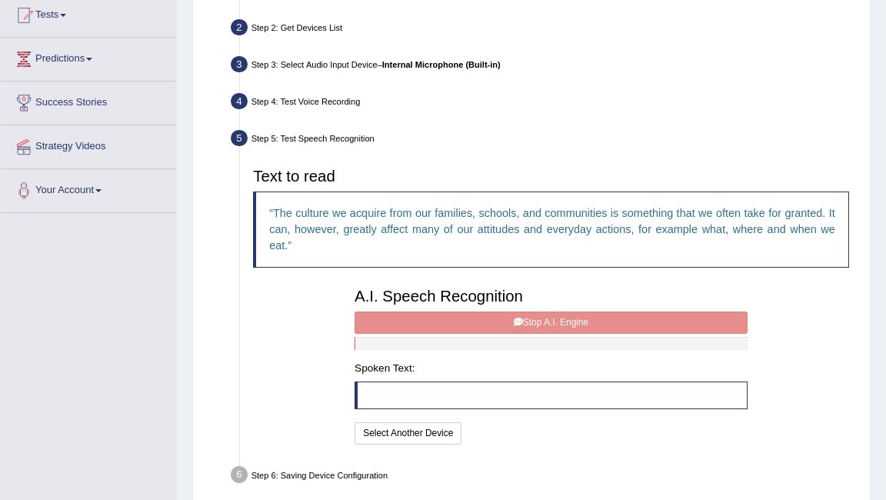
click at [661, 323] on div "A.I. Speech Recognition Start A.I. Engine Stop A.I. Engine Note: Please listen …" at bounding box center [551, 364] width 406 height 167
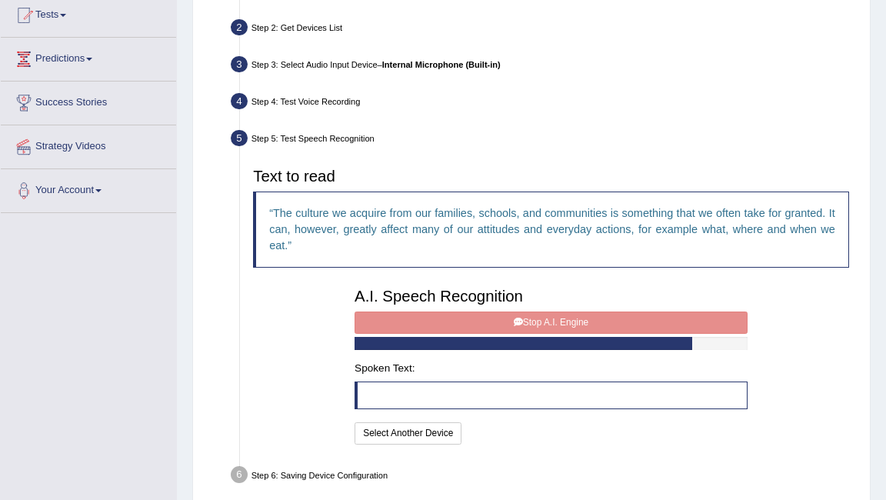
click at [611, 319] on div "A.I. Speech Recognition Start A.I. Engine Stop A.I. Engine Note: Please listen …" at bounding box center [551, 364] width 406 height 167
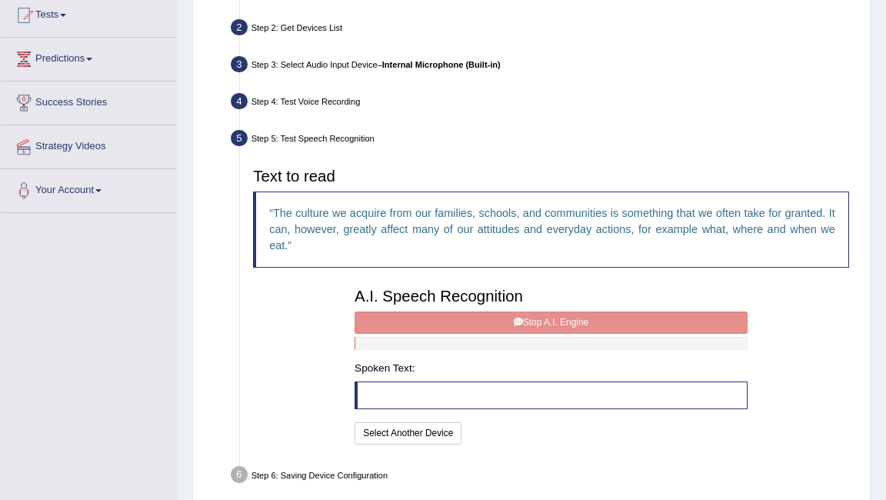
click at [587, 323] on div "A.I. Speech Recognition Start A.I. Engine Stop A.I. Engine Note: Please listen …" at bounding box center [551, 364] width 406 height 167
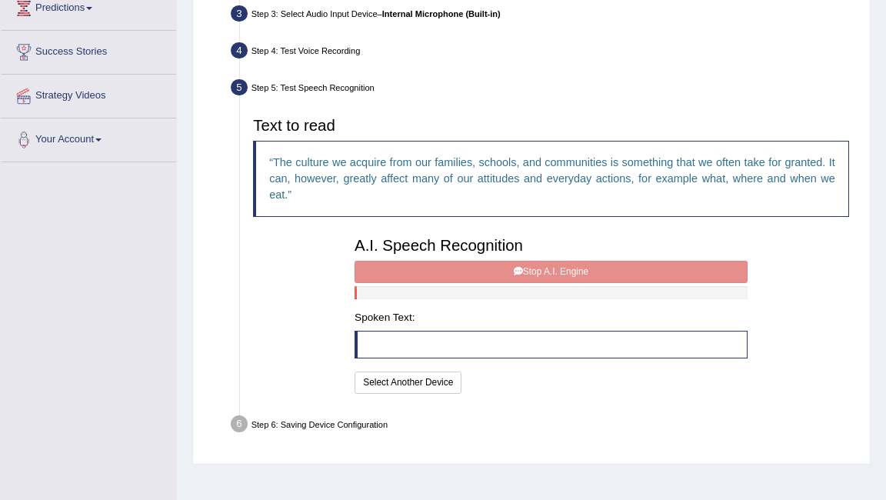
scroll to position [308, 0]
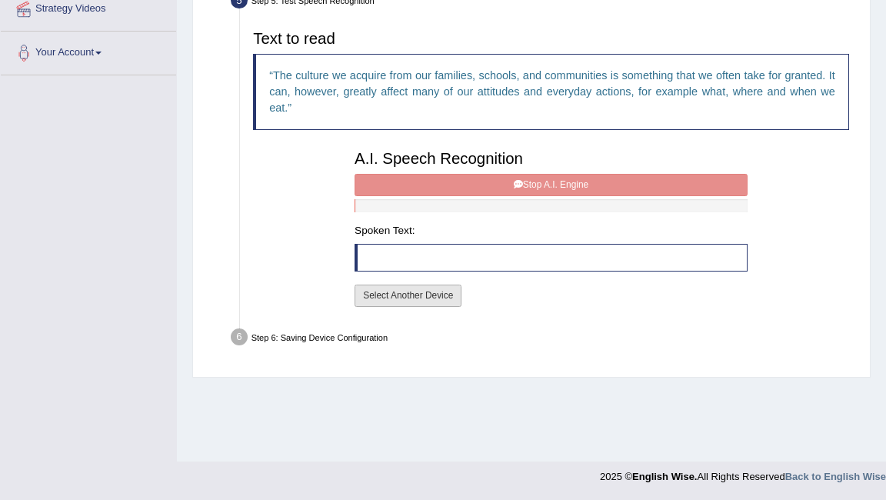
click at [409, 293] on button "Select Another Device" at bounding box center [408, 296] width 107 height 22
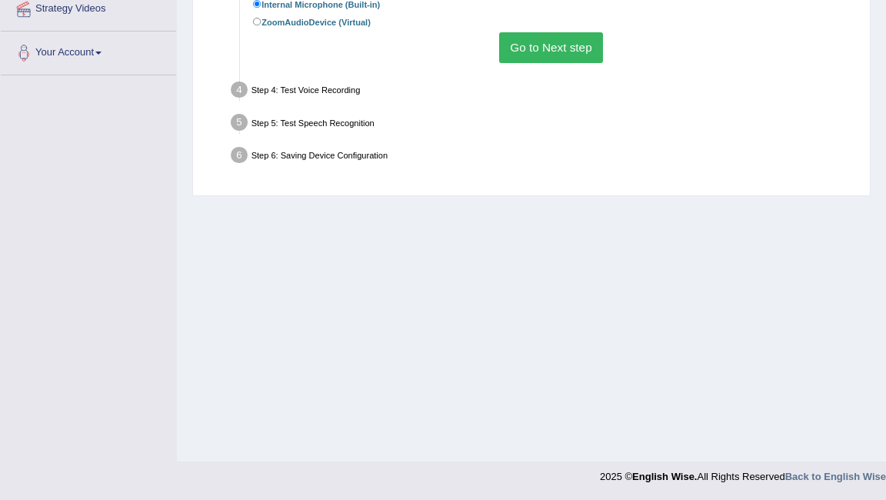
click at [552, 52] on button "Go to Next step" at bounding box center [551, 47] width 104 height 30
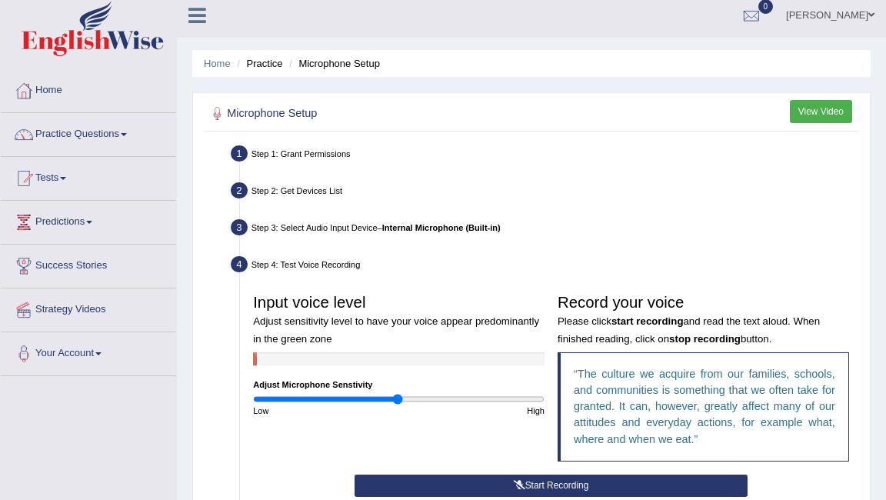
scroll to position [0, 0]
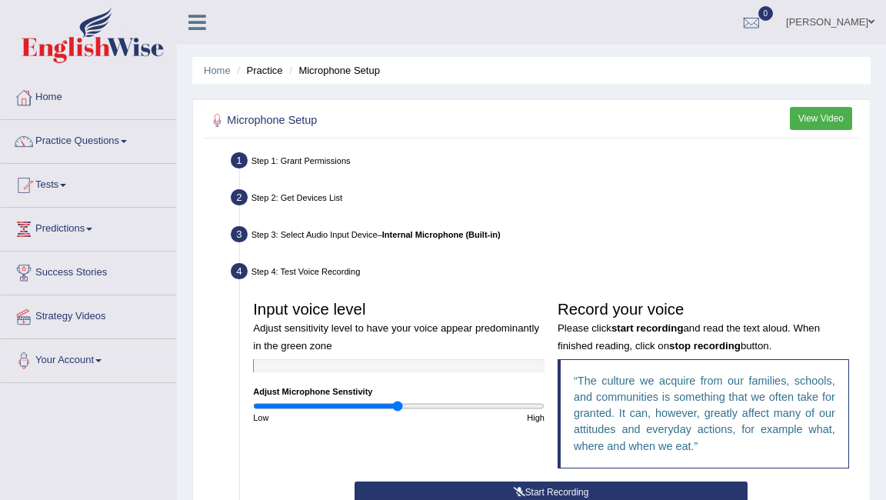
click at [821, 111] on button "View Video" at bounding box center [821, 118] width 62 height 22
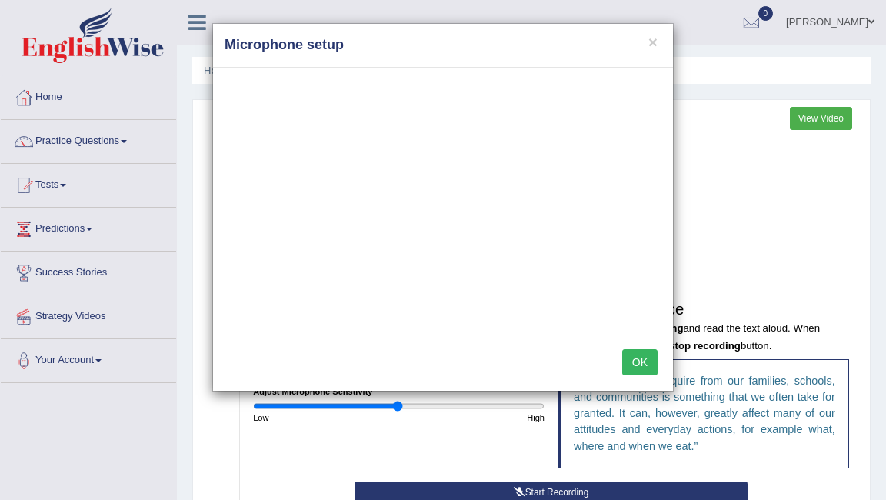
click at [638, 358] on button "OK" at bounding box center [639, 362] width 35 height 26
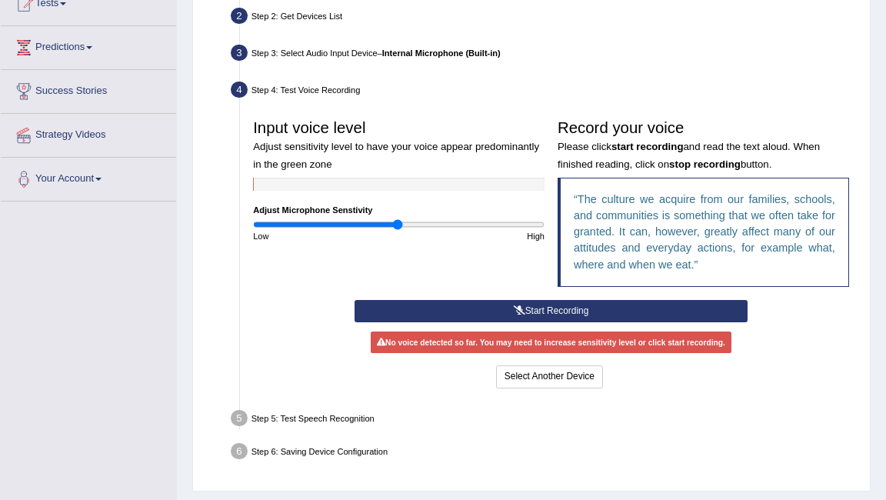
scroll to position [191, 0]
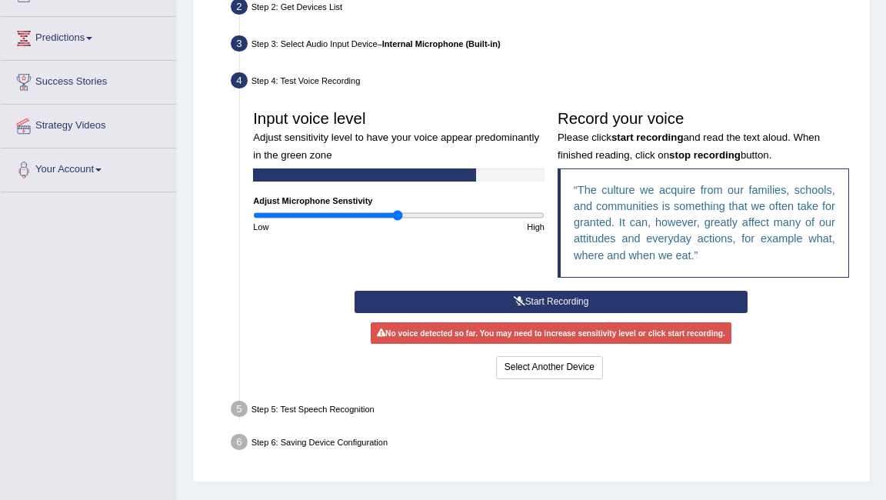
click at [528, 298] on button "Start Recording" at bounding box center [551, 302] width 393 height 22
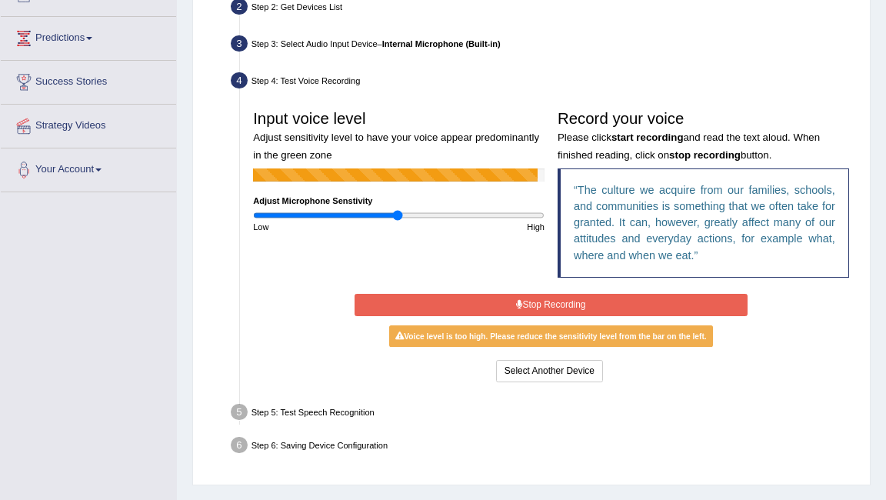
click at [522, 302] on button "Stop Recording" at bounding box center [551, 305] width 393 height 22
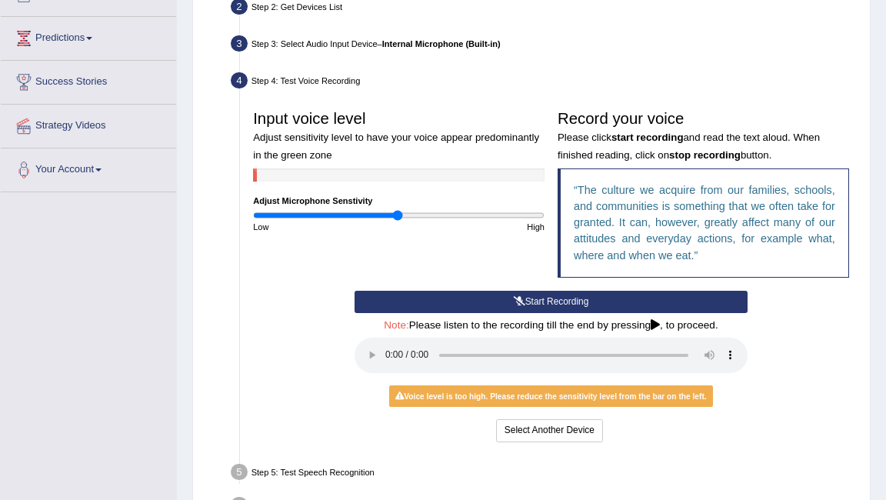
click at [522, 302] on icon at bounding box center [520, 301] width 12 height 9
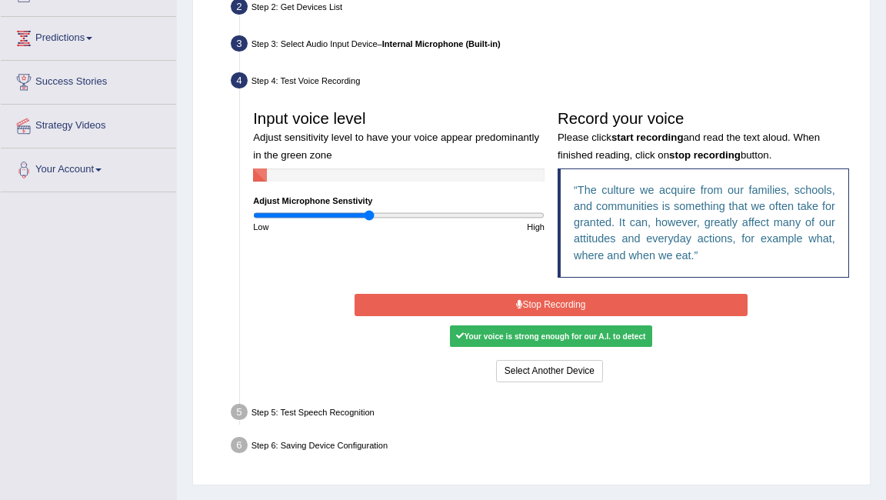
drag, startPoint x: 395, startPoint y: 212, endPoint x: 368, endPoint y: 211, distance: 26.9
type input "0.8"
click at [368, 213] on input "range" at bounding box center [398, 215] width 291 height 11
click at [701, 302] on button "Stop Recording" at bounding box center [551, 305] width 393 height 22
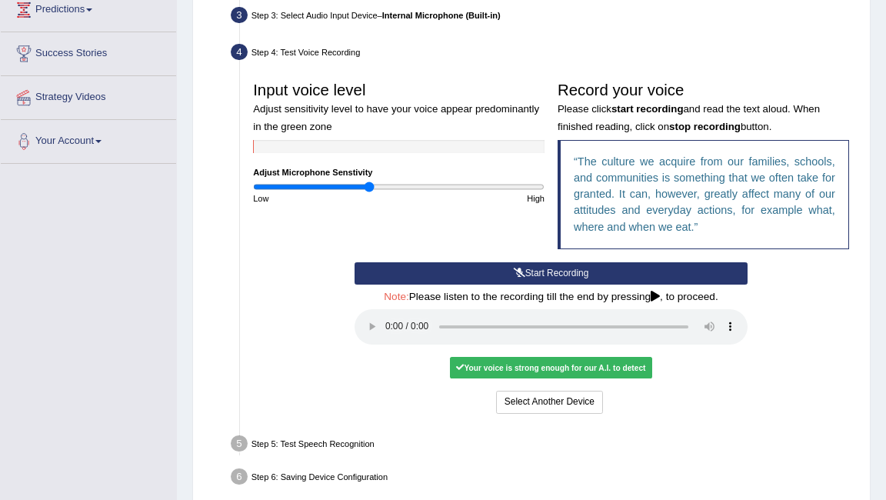
scroll to position [308, 0]
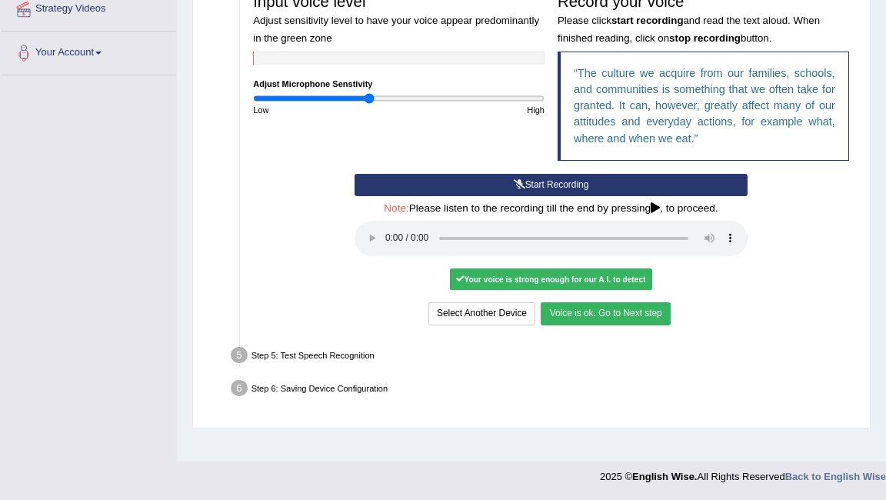
click at [641, 310] on button "Voice is ok. Go to Next step" at bounding box center [605, 313] width 129 height 22
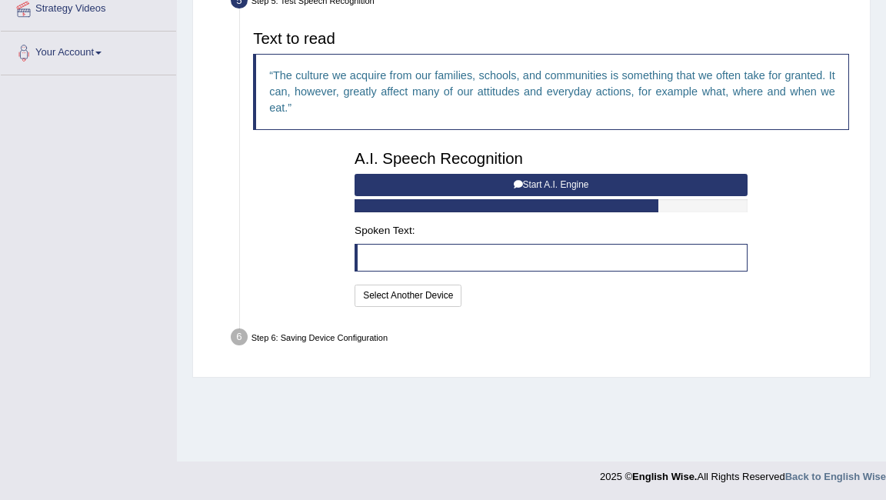
click at [594, 182] on button "Start A.I. Engine" at bounding box center [551, 185] width 393 height 22
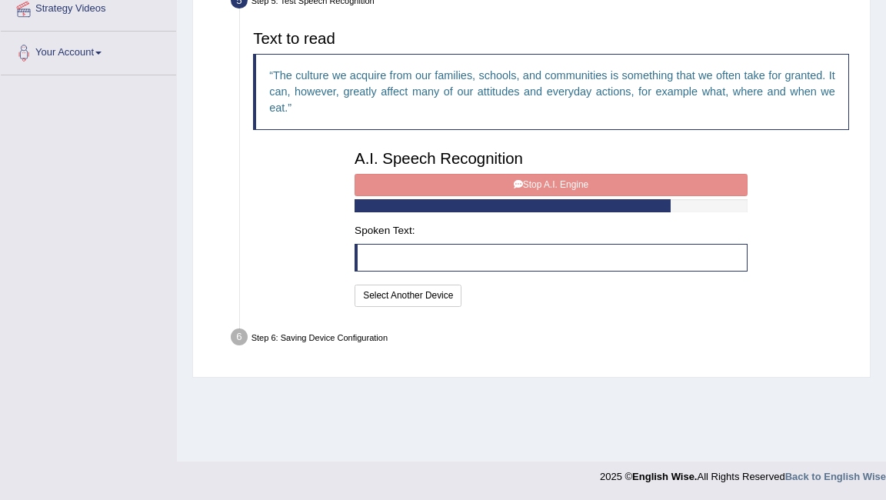
click at [418, 256] on blockquote at bounding box center [551, 258] width 393 height 28
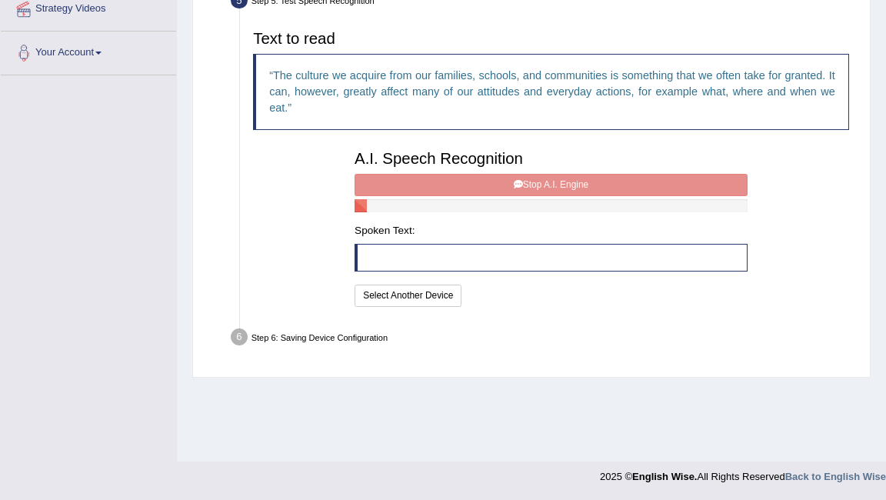
click at [513, 182] on div "A.I. Speech Recognition Start A.I. Engine Stop A.I. Engine Note: Please listen …" at bounding box center [551, 226] width 406 height 167
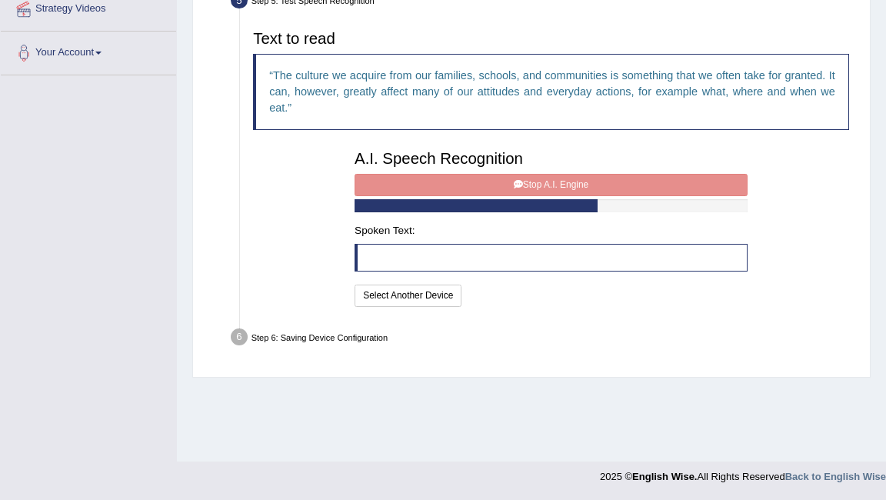
click at [548, 181] on div "A.I. Speech Recognition Start A.I. Engine Stop A.I. Engine Note: Please listen …" at bounding box center [551, 226] width 406 height 167
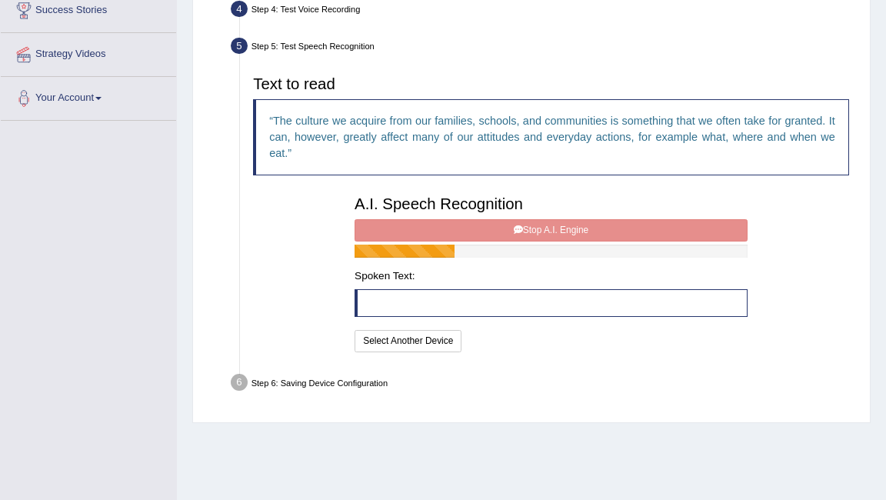
scroll to position [261, 0]
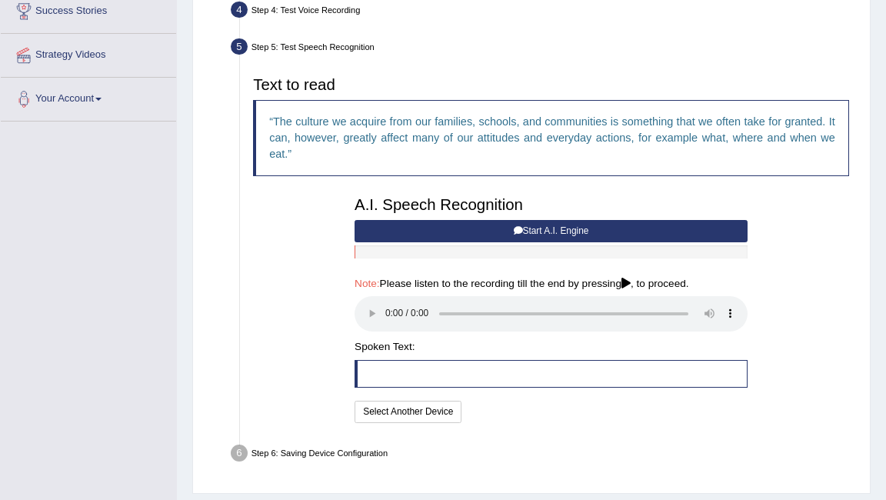
click at [563, 231] on button "Start A.I. Engine" at bounding box center [551, 231] width 393 height 22
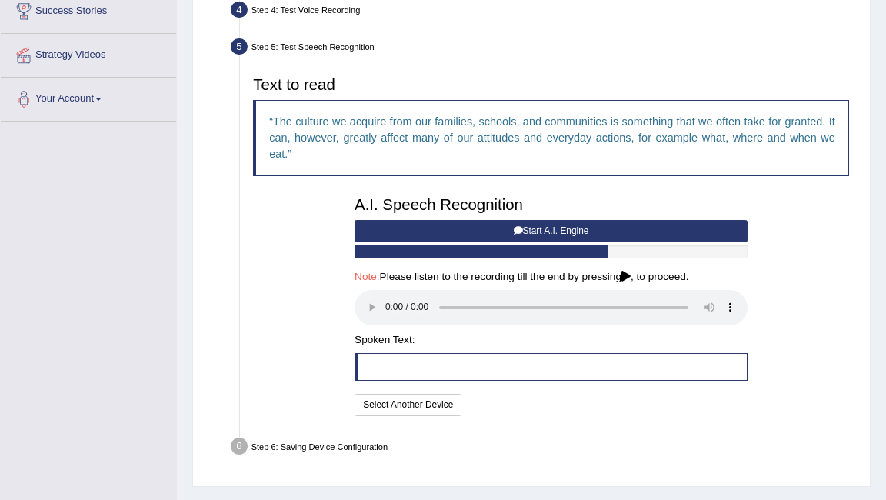
click at [563, 231] on button "Start A.I. Engine" at bounding box center [551, 231] width 393 height 22
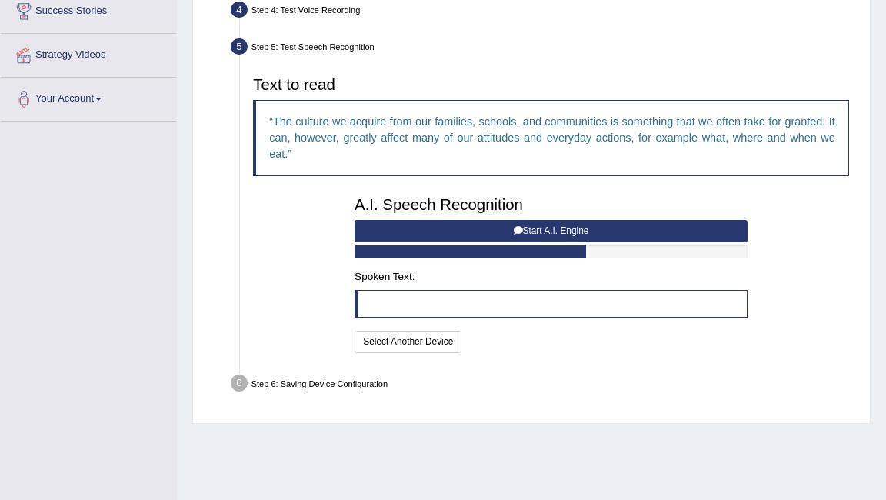
click at [565, 225] on button "Start A.I. Engine" at bounding box center [551, 231] width 393 height 22
click at [552, 234] on button "Start A.I. Engine" at bounding box center [551, 231] width 393 height 22
click at [575, 228] on button "Start A.I. Engine" at bounding box center [551, 231] width 393 height 22
click at [424, 347] on button "Select Another Device" at bounding box center [408, 342] width 107 height 22
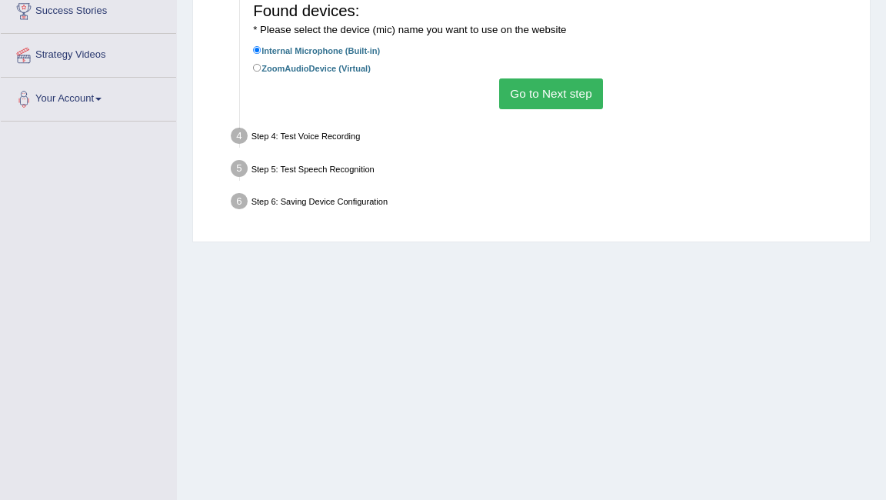
click at [547, 95] on button "Go to Next step" at bounding box center [551, 93] width 104 height 30
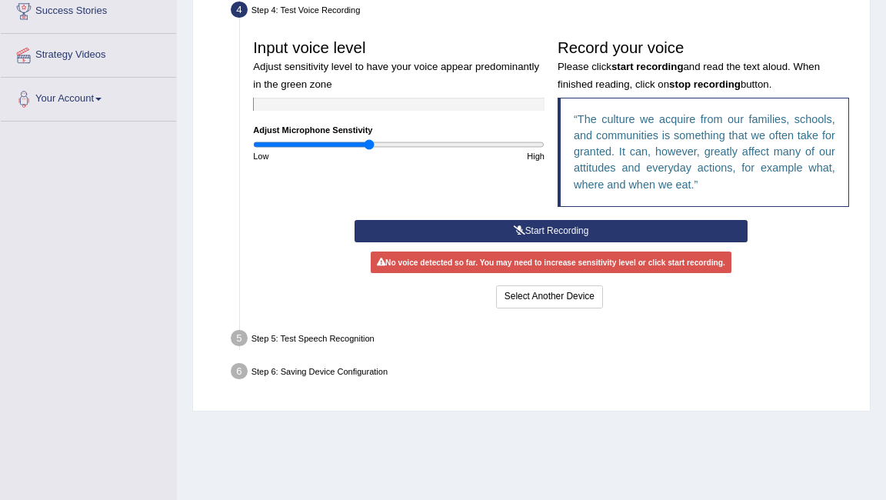
click at [500, 228] on button "Start Recording" at bounding box center [551, 231] width 393 height 22
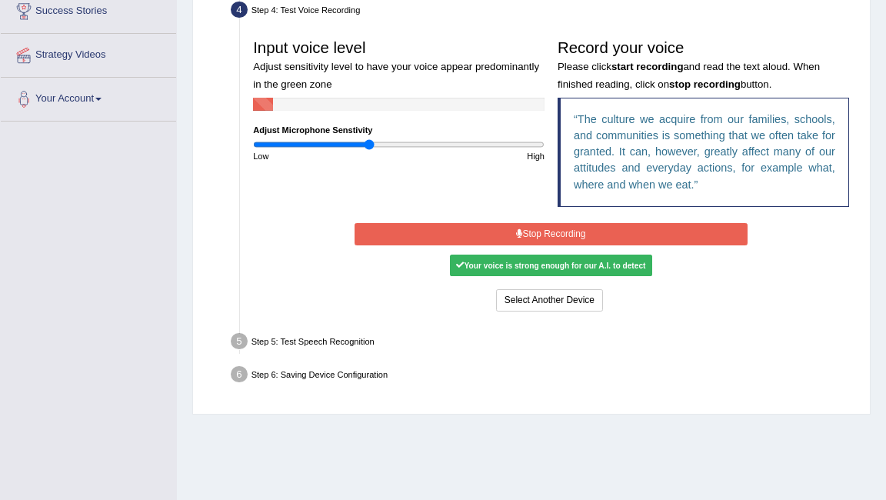
click at [365, 145] on input "range" at bounding box center [398, 144] width 291 height 11
click at [567, 269] on div "Your voice is strong enough for our A.I. to detect" at bounding box center [551, 266] width 202 height 22
click at [559, 299] on button "Select Another Device" at bounding box center [549, 300] width 107 height 22
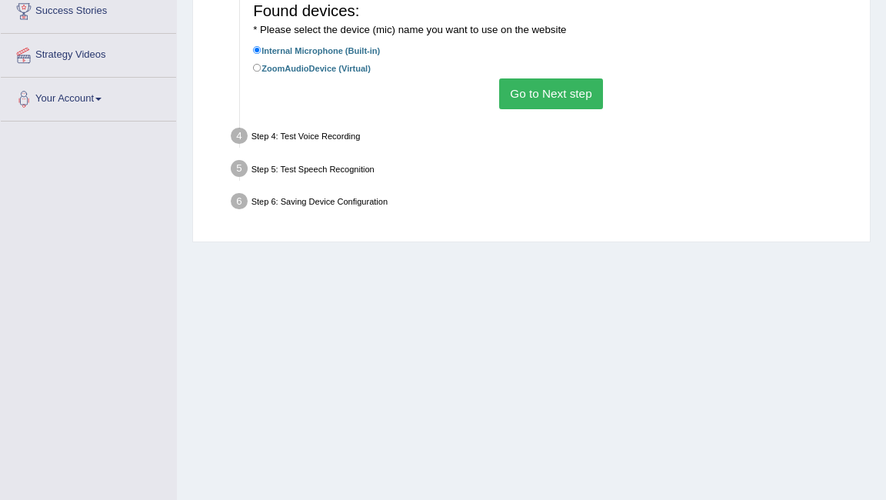
click at [541, 93] on button "Go to Next step" at bounding box center [551, 93] width 104 height 30
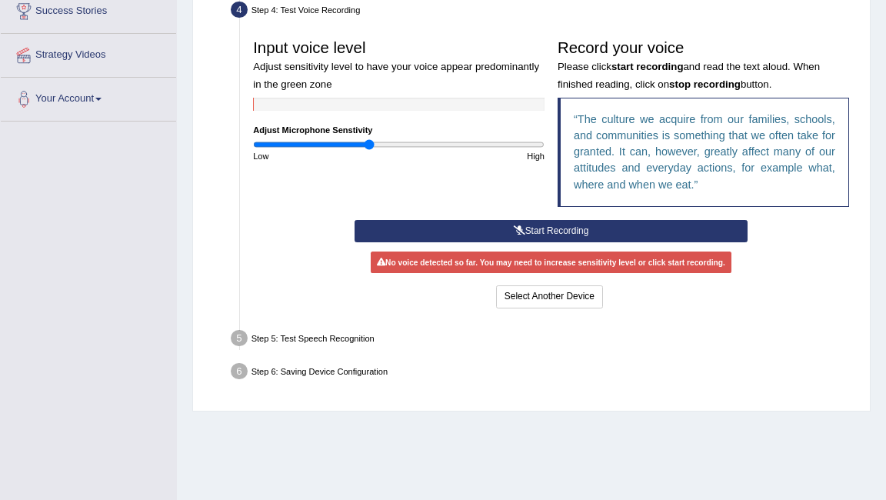
click at [538, 232] on button "Start Recording" at bounding box center [551, 231] width 393 height 22
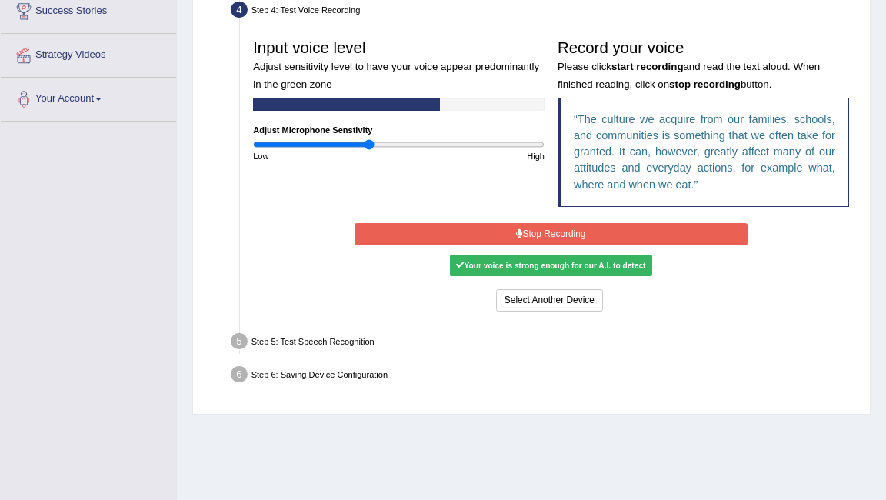
click at [551, 228] on button "Stop Recording" at bounding box center [551, 234] width 393 height 22
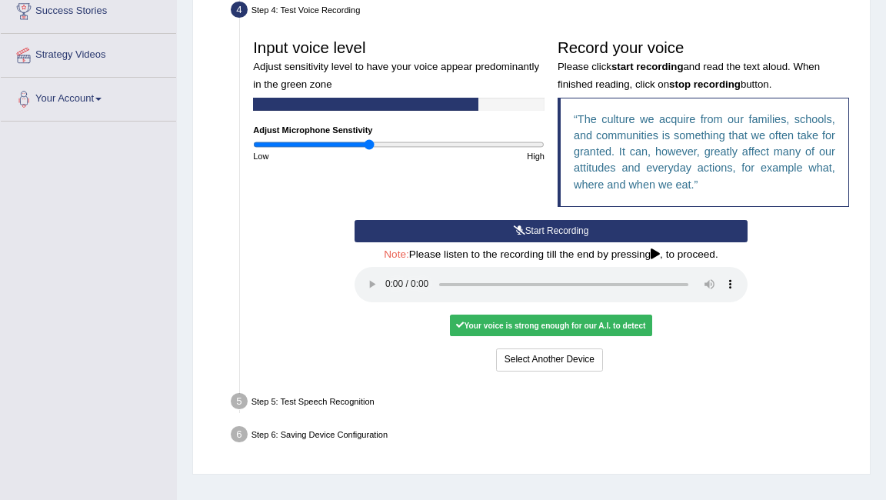
click at [552, 327] on div "Your voice is strong enough for our A.I. to detect" at bounding box center [551, 326] width 202 height 22
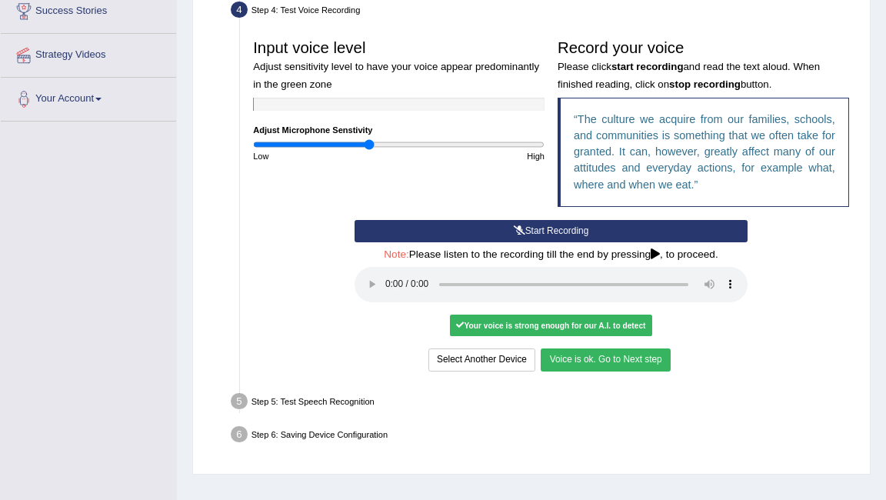
click at [595, 359] on button "Voice is ok. Go to Next step" at bounding box center [605, 359] width 129 height 22
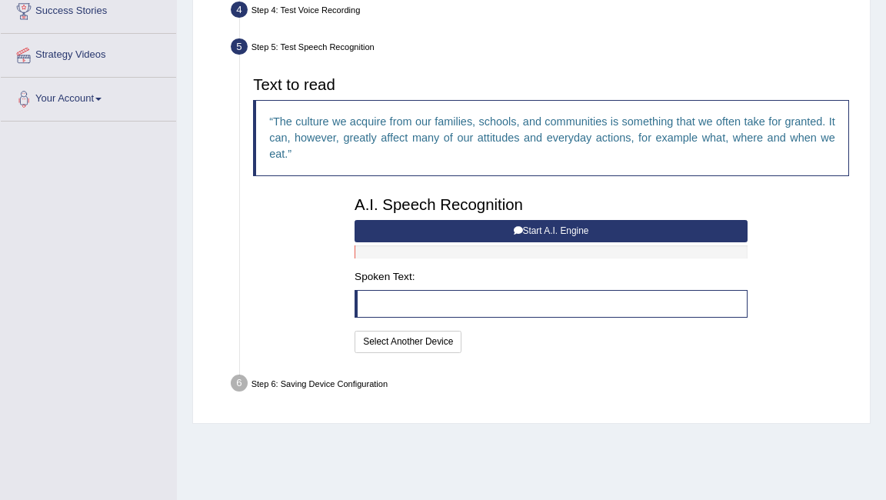
click at [588, 231] on button "Start A.I. Engine" at bounding box center [551, 231] width 393 height 22
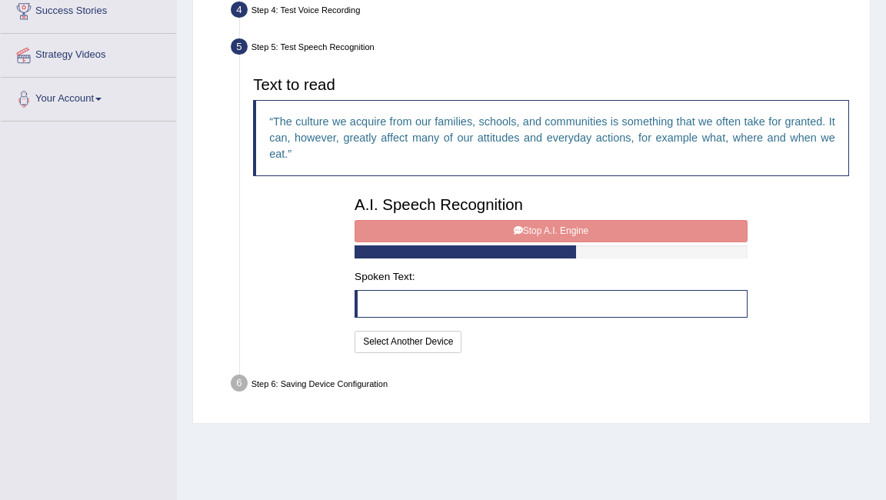
click at [432, 309] on blockquote at bounding box center [551, 304] width 393 height 28
click at [415, 346] on button "Select Another Device" at bounding box center [408, 342] width 107 height 22
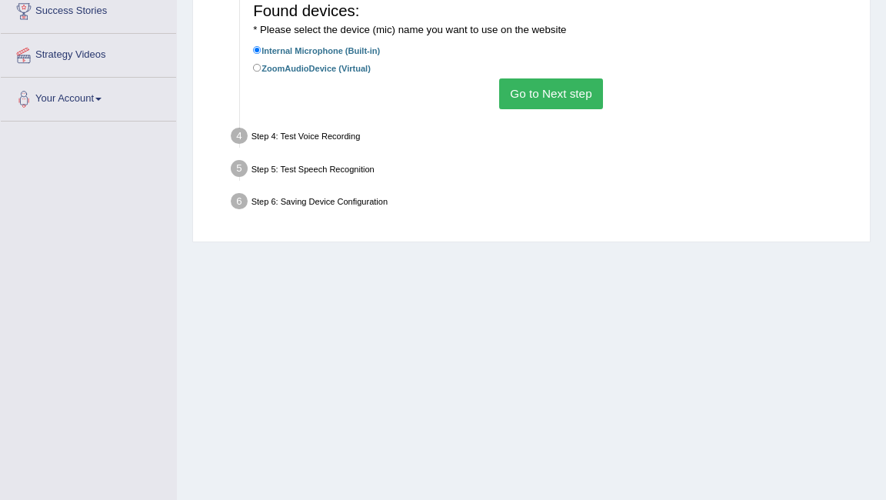
click at [549, 88] on button "Go to Next step" at bounding box center [551, 93] width 104 height 30
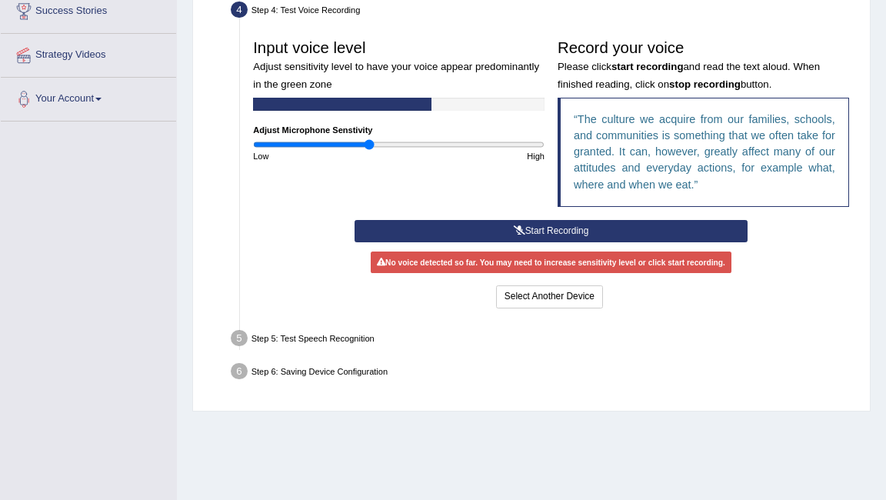
click at [518, 226] on icon at bounding box center [520, 230] width 12 height 9
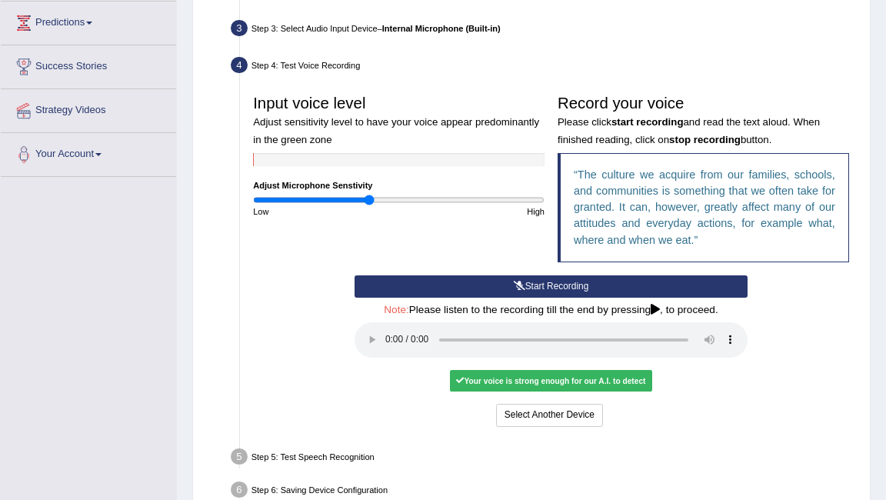
scroll to position [308, 0]
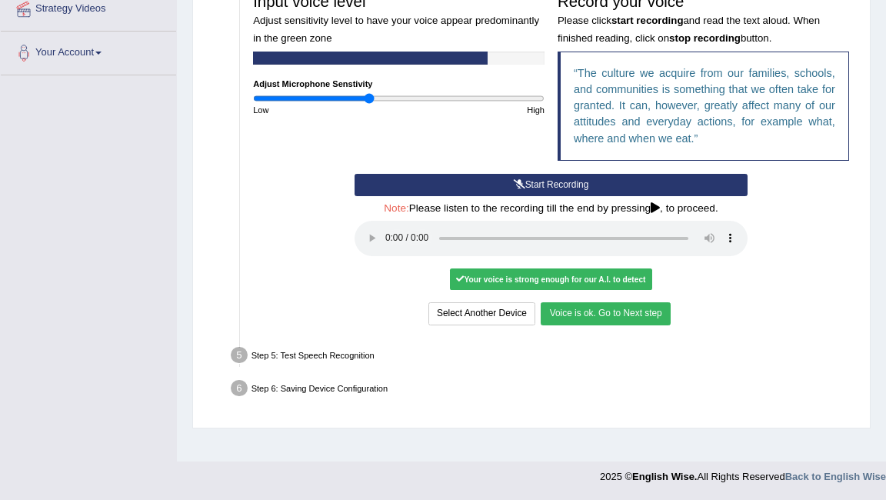
click at [611, 312] on button "Voice is ok. Go to Next step" at bounding box center [605, 313] width 129 height 22
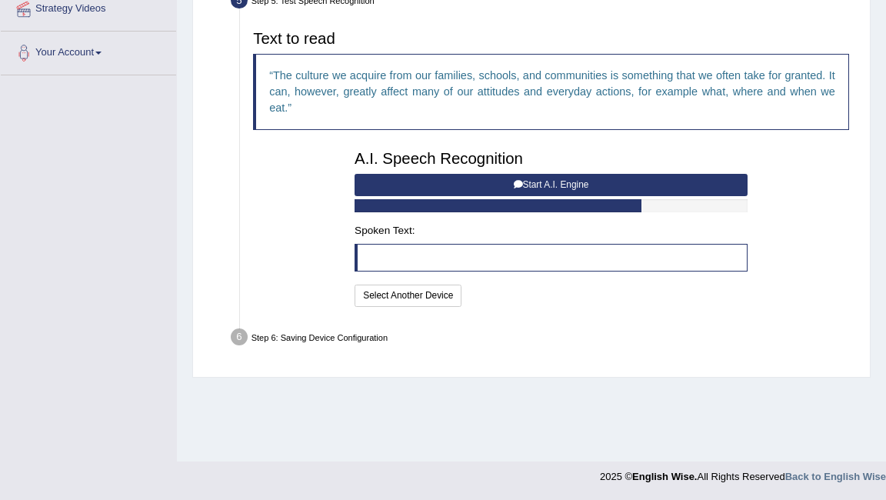
click at [464, 181] on button "Start A.I. Engine" at bounding box center [551, 185] width 393 height 22
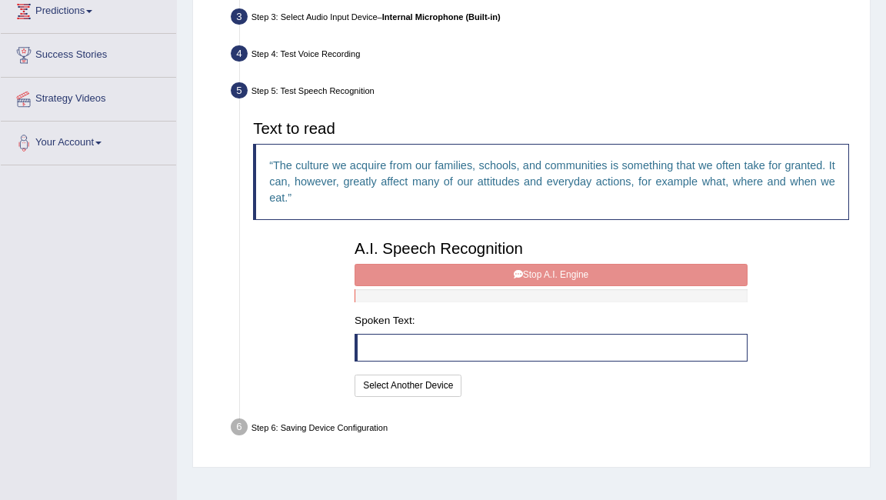
scroll to position [210, 0]
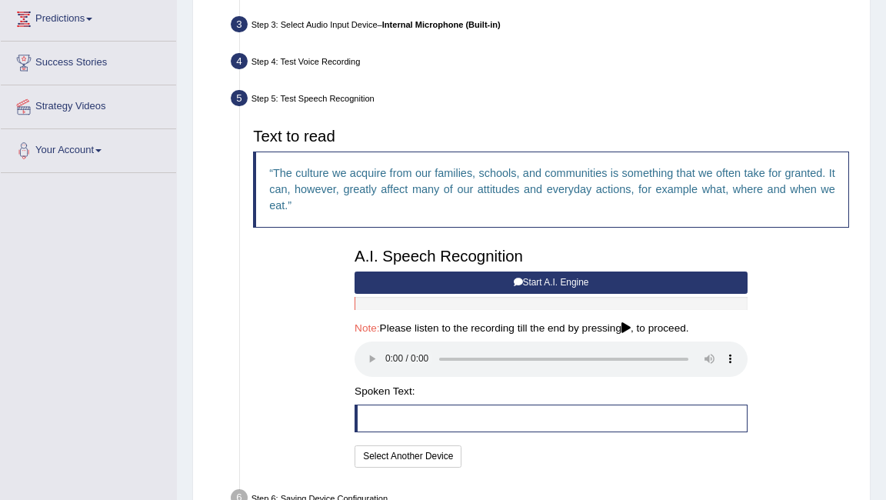
click at [631, 328] on icon at bounding box center [625, 328] width 9 height 11
click at [520, 279] on icon at bounding box center [518, 282] width 9 height 9
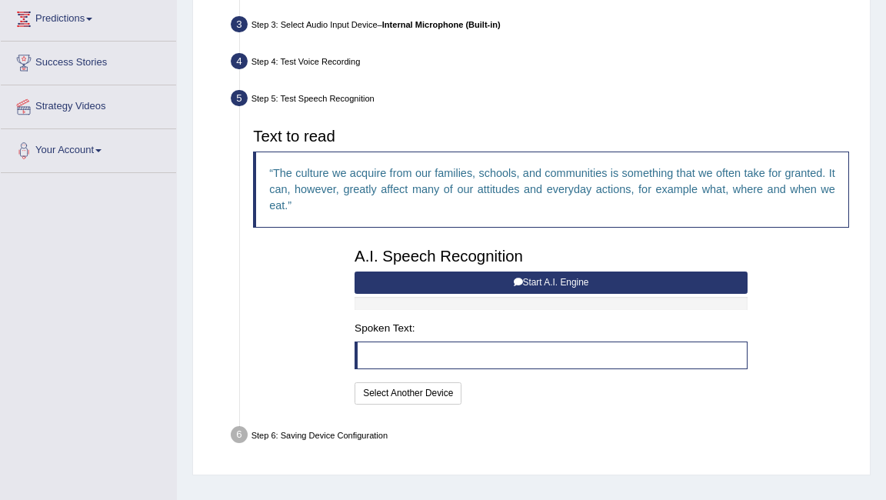
click at [520, 279] on icon at bounding box center [518, 282] width 9 height 9
click at [614, 285] on button "Start A.I. Engine" at bounding box center [551, 282] width 393 height 22
click at [549, 285] on button "Start A.I. Engine" at bounding box center [551, 282] width 393 height 22
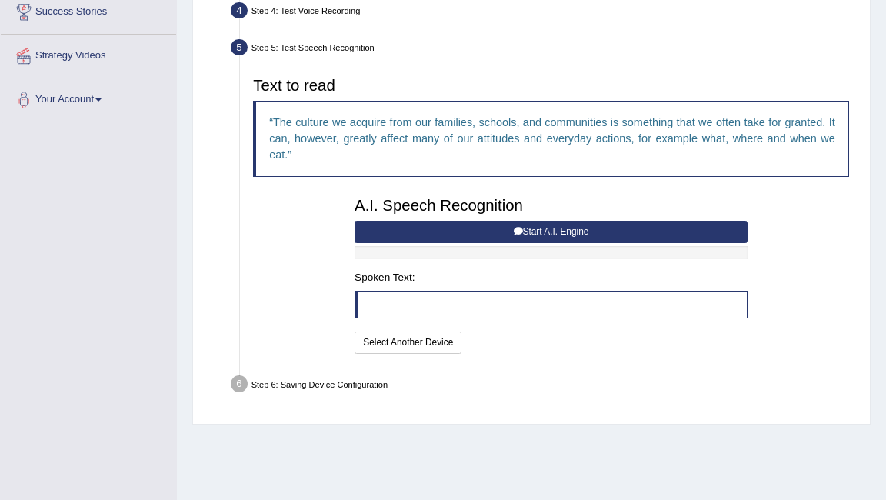
scroll to position [243, 0]
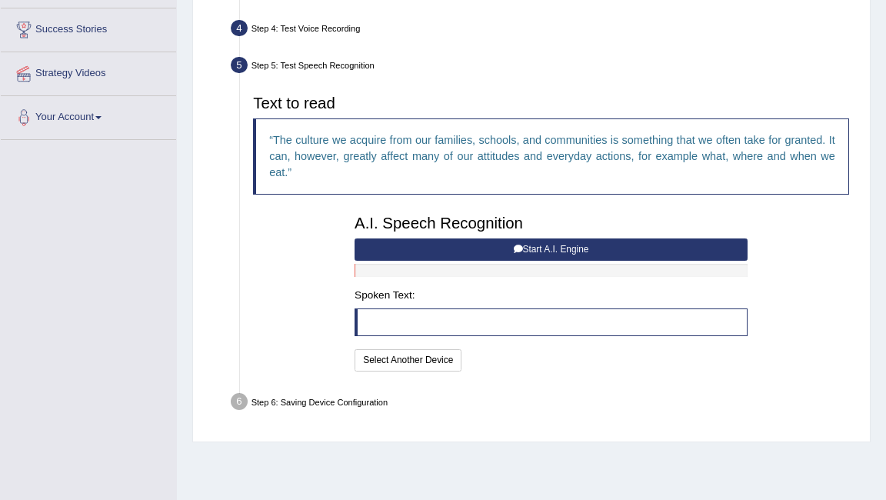
click at [455, 331] on blockquote at bounding box center [551, 322] width 393 height 28
click at [421, 357] on button "Select Another Device" at bounding box center [408, 360] width 107 height 22
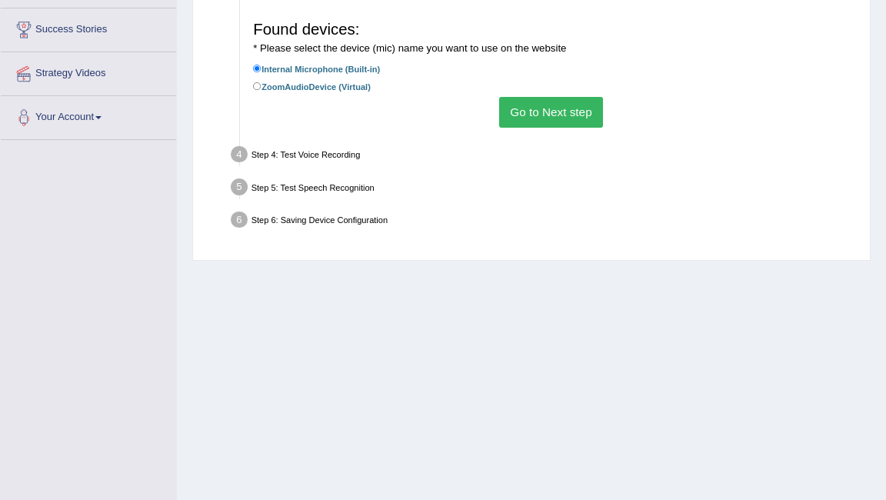
click at [352, 87] on label "ZoomAudioDevice (Virtual)" at bounding box center [312, 86] width 118 height 15
click at [261, 87] on input "ZoomAudioDevice (Virtual)" at bounding box center [257, 86] width 8 height 8
radio input "true"
click at [567, 114] on button "Go to Next step" at bounding box center [551, 112] width 104 height 30
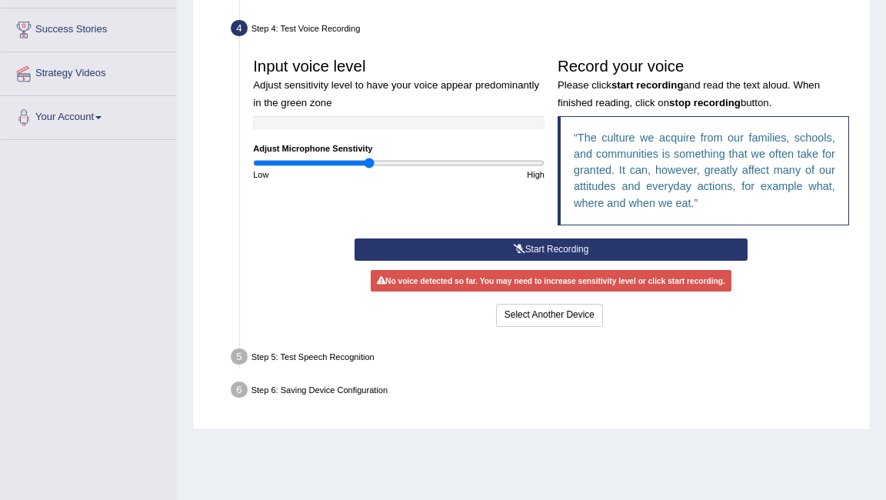
click at [470, 243] on button "Start Recording" at bounding box center [551, 249] width 393 height 22
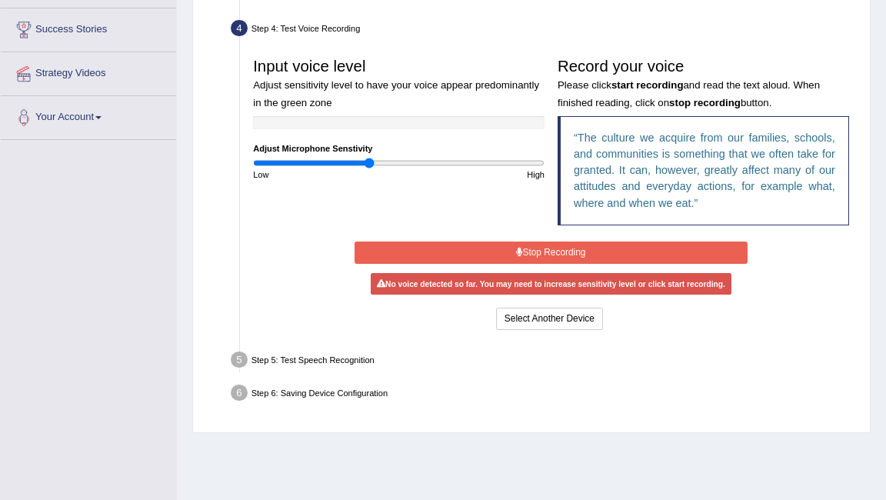
click at [505, 255] on button "Stop Recording" at bounding box center [551, 252] width 393 height 22
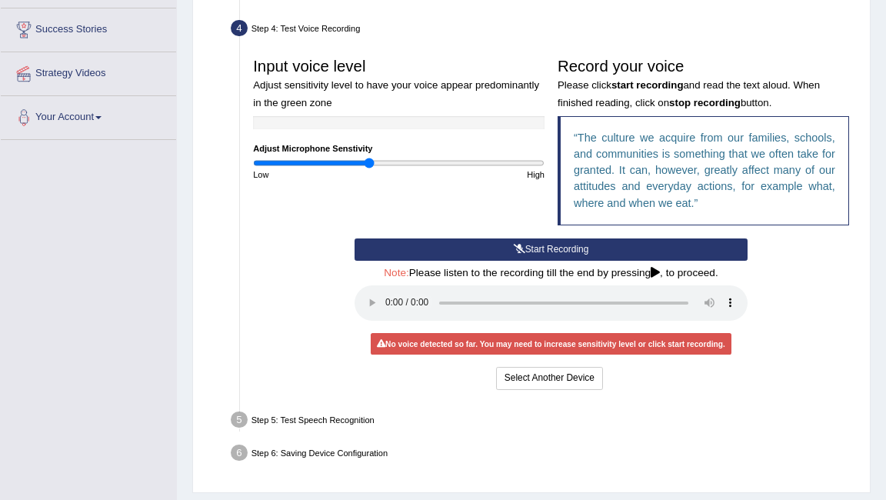
click at [505, 255] on button "Start Recording" at bounding box center [551, 249] width 393 height 22
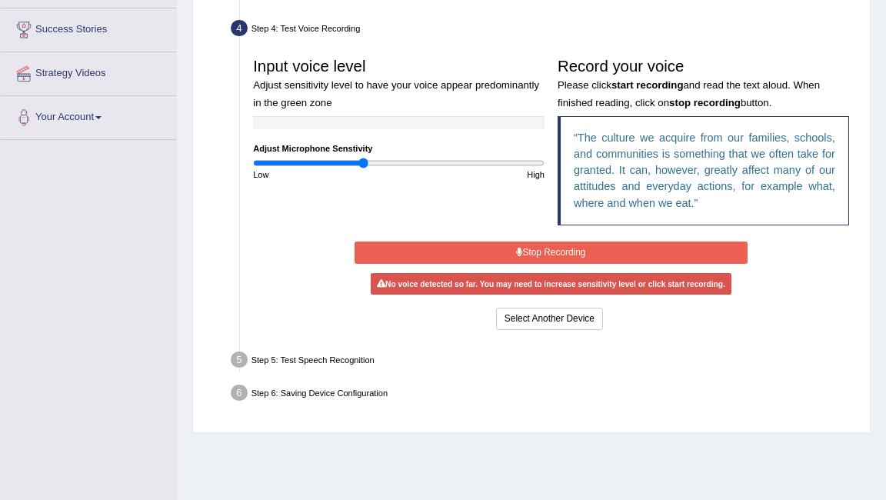
click at [364, 162] on input "range" at bounding box center [398, 163] width 291 height 11
click at [507, 246] on button "Stop Recording" at bounding box center [551, 252] width 393 height 22
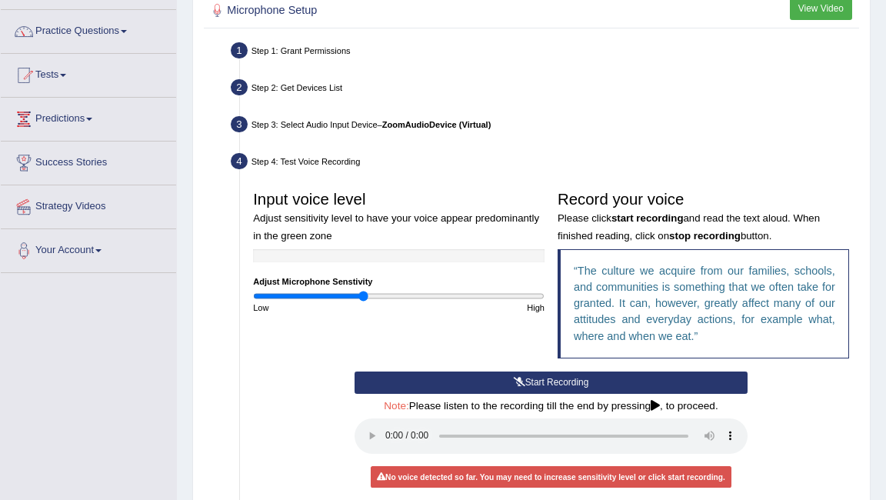
scroll to position [92, 0]
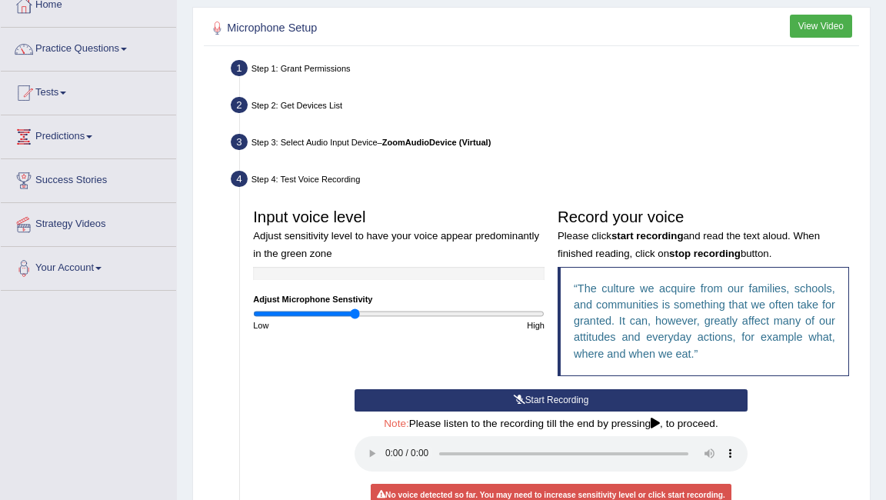
click at [354, 312] on input "range" at bounding box center [398, 313] width 291 height 11
click at [507, 396] on button "Start Recording" at bounding box center [551, 400] width 393 height 22
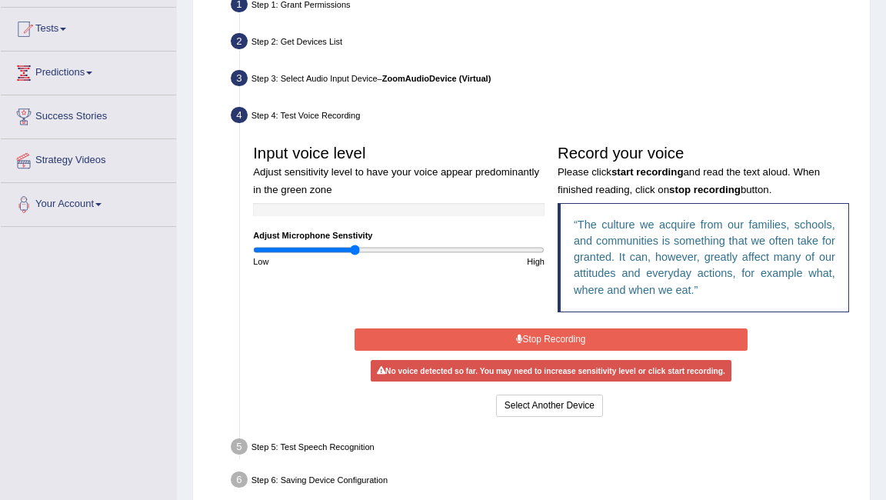
scroll to position [158, 0]
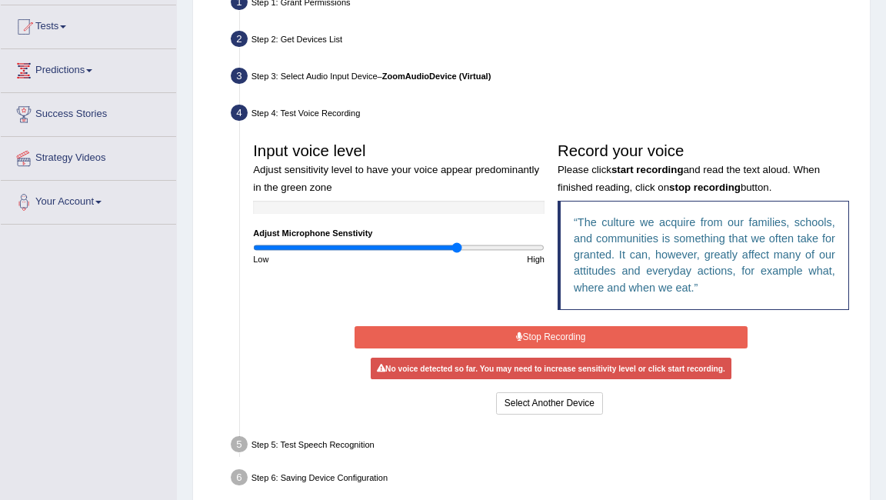
drag, startPoint x: 355, startPoint y: 247, endPoint x: 458, endPoint y: 295, distance: 112.9
type input "1.42"
click at [458, 253] on input "range" at bounding box center [398, 247] width 291 height 11
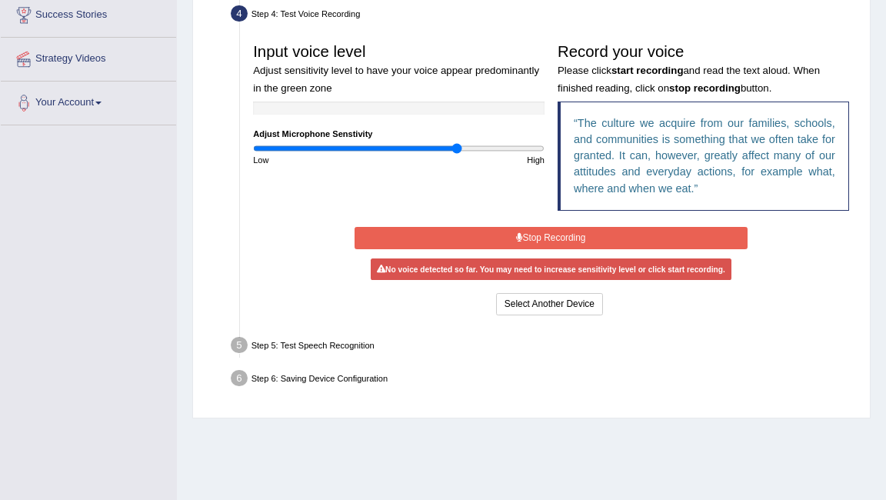
scroll to position [308, 0]
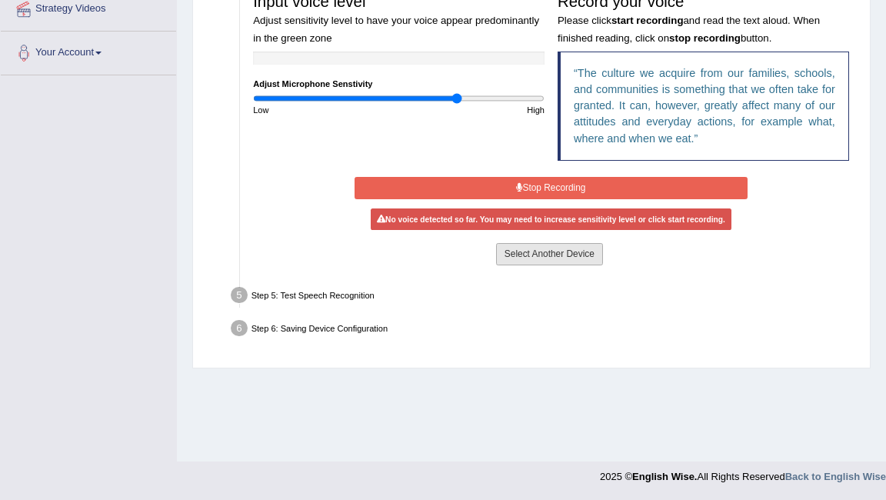
click at [536, 254] on button "Select Another Device" at bounding box center [549, 254] width 107 height 22
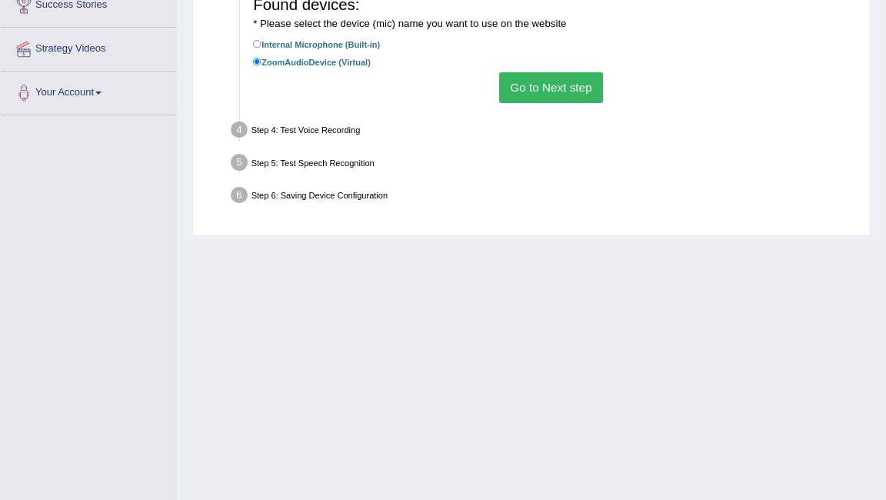
scroll to position [221, 0]
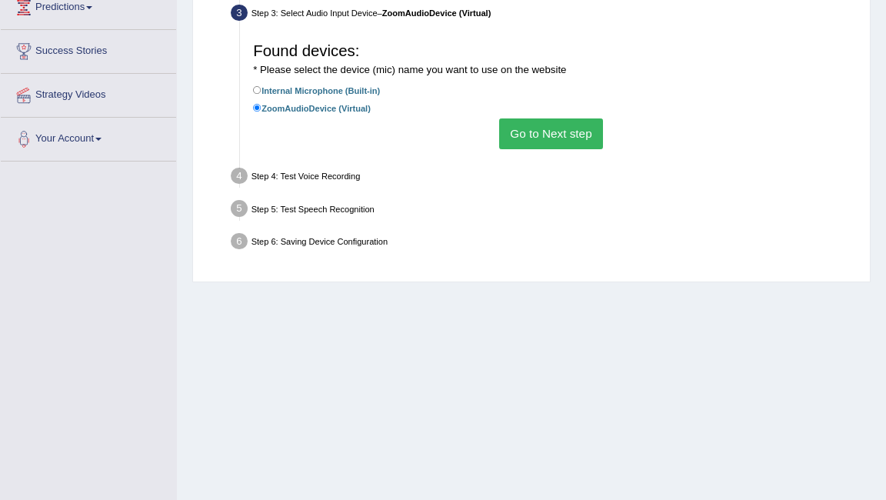
click at [285, 91] on label "Internal Microphone (Built-in)" at bounding box center [316, 90] width 127 height 15
click at [261, 91] on input "Internal Microphone (Built-in)" at bounding box center [257, 90] width 8 height 8
radio input "true"
click at [551, 128] on button "Go to Next step" at bounding box center [551, 133] width 104 height 30
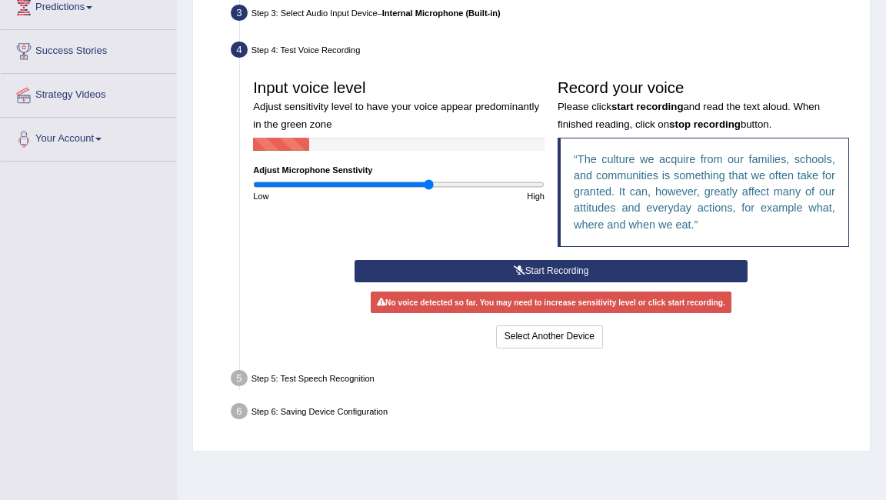
drag, startPoint x: 458, startPoint y: 183, endPoint x: 428, endPoint y: 180, distance: 29.4
click at [428, 180] on input "range" at bounding box center [398, 184] width 291 height 11
click at [540, 265] on button "Start Recording" at bounding box center [551, 271] width 393 height 22
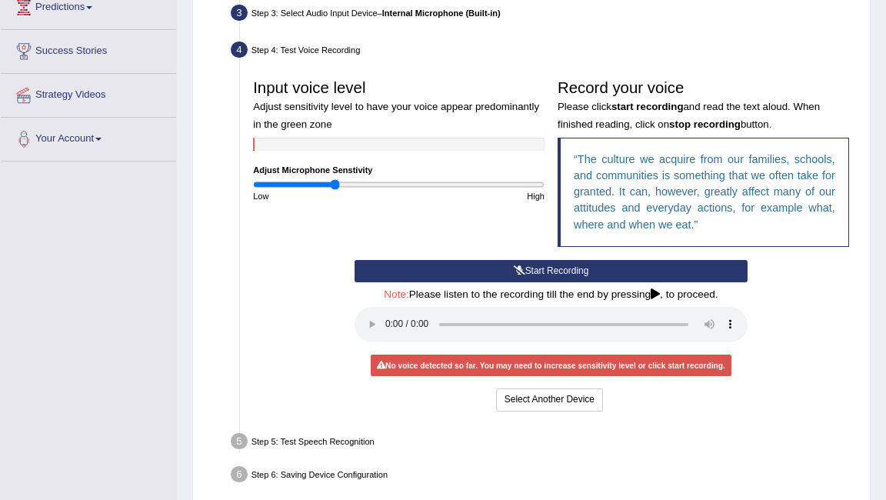
drag, startPoint x: 428, startPoint y: 187, endPoint x: 335, endPoint y: 185, distance: 93.1
click at [335, 185] on input "range" at bounding box center [398, 184] width 291 height 11
drag, startPoint x: 331, startPoint y: 185, endPoint x: 372, endPoint y: 174, distance: 43.1
type input "0.82"
click at [372, 179] on input "range" at bounding box center [398, 184] width 291 height 11
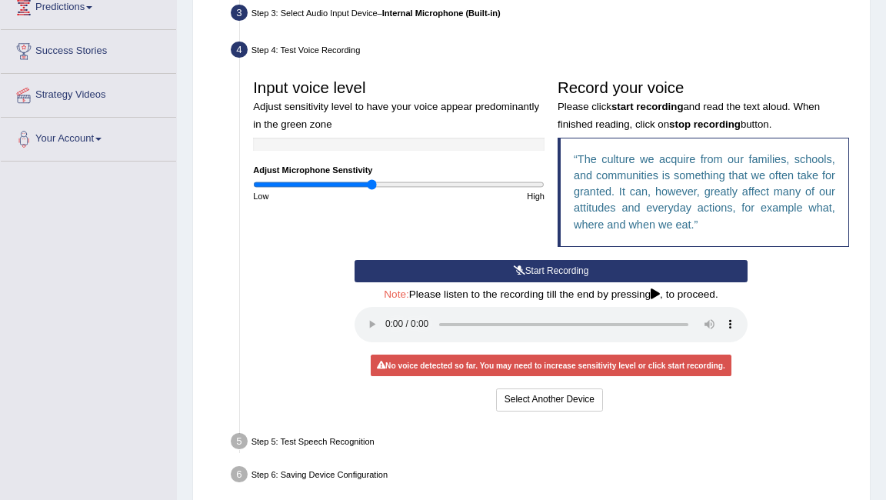
click at [456, 275] on button "Start Recording" at bounding box center [551, 271] width 393 height 22
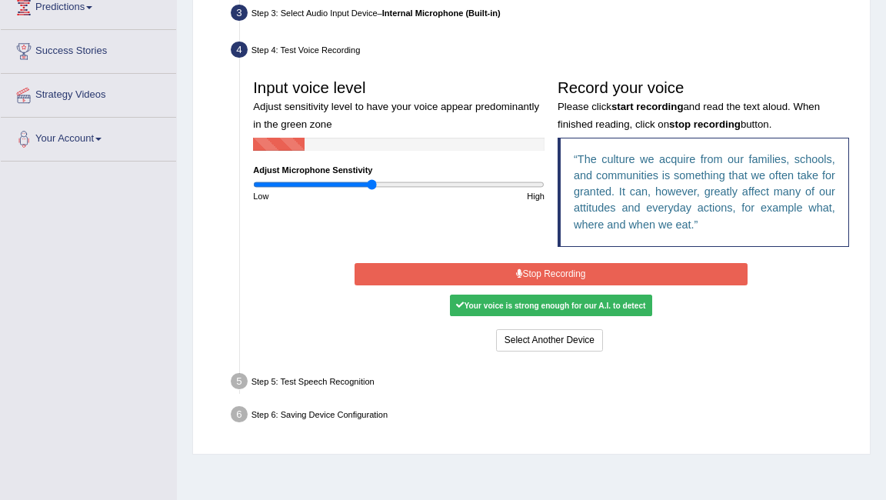
click at [498, 274] on button "Stop Recording" at bounding box center [551, 274] width 393 height 22
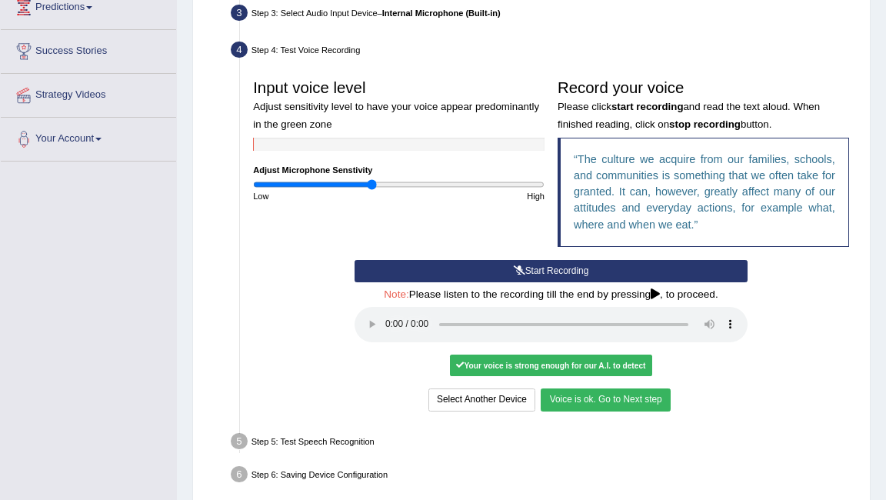
click at [633, 396] on button "Voice is ok. Go to Next step" at bounding box center [605, 399] width 129 height 22
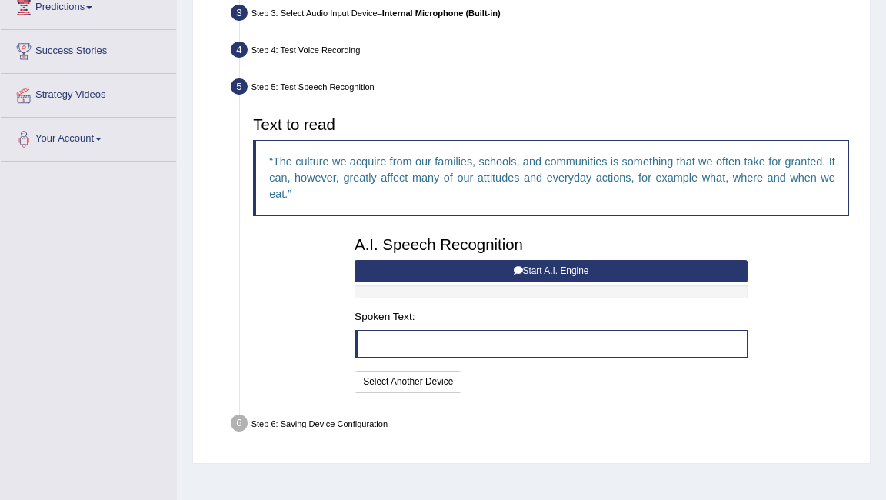
click at [610, 269] on button "Start A.I. Engine" at bounding box center [551, 271] width 393 height 22
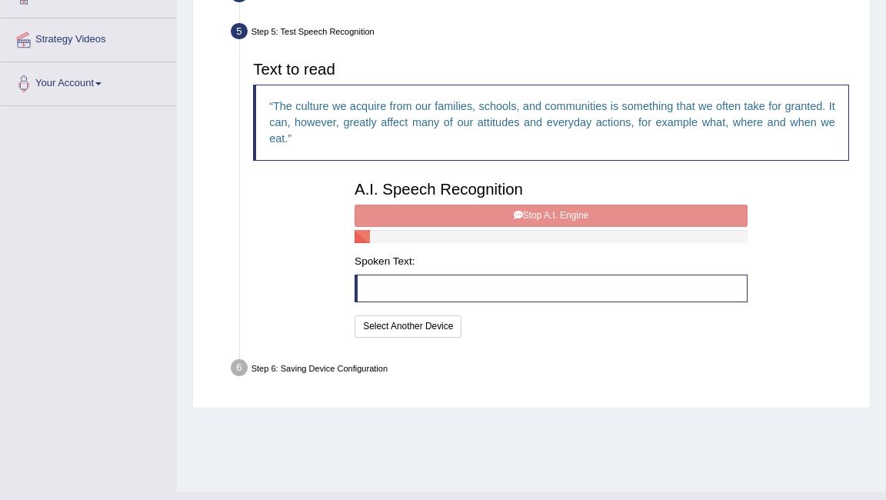
scroll to position [308, 0]
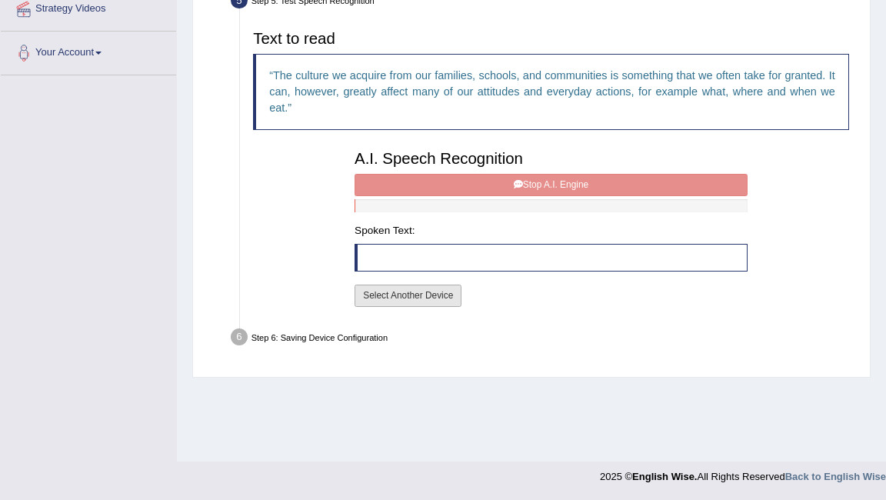
click at [426, 296] on button "Select Another Device" at bounding box center [408, 296] width 107 height 22
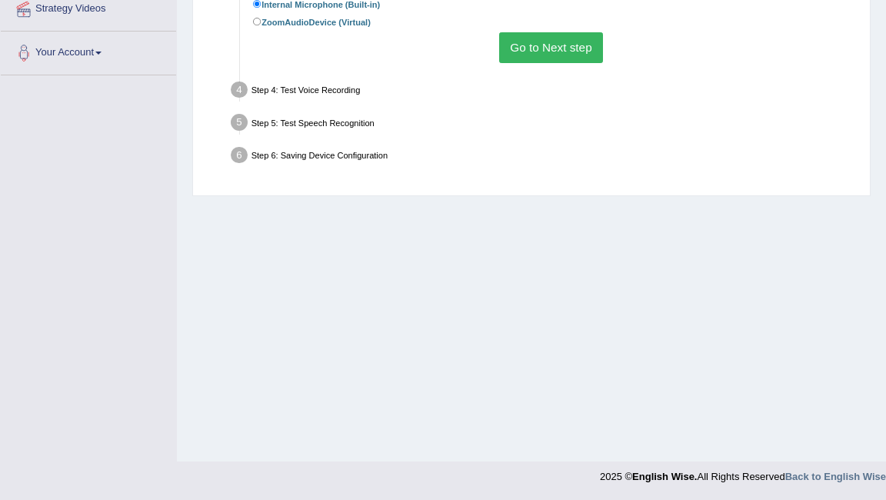
click at [539, 52] on button "Go to Next step" at bounding box center [551, 47] width 104 height 30
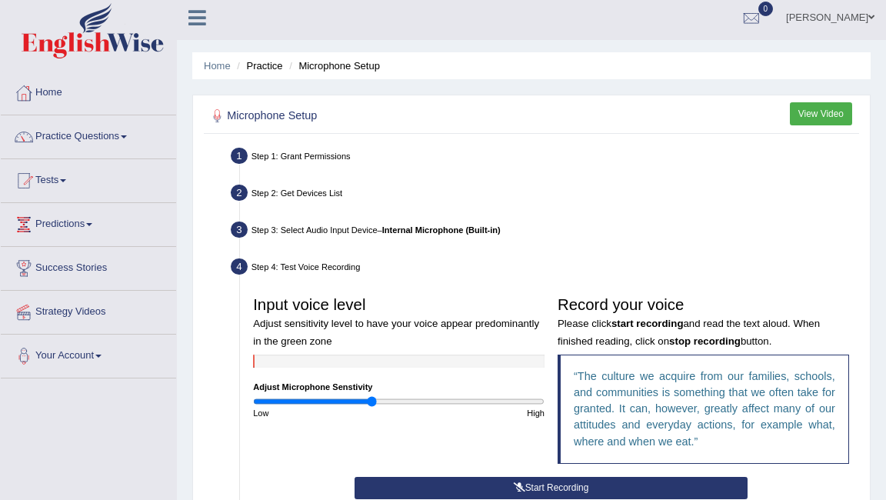
scroll to position [0, 0]
